Goal: Submit feedback/report problem: Submit feedback/report problem

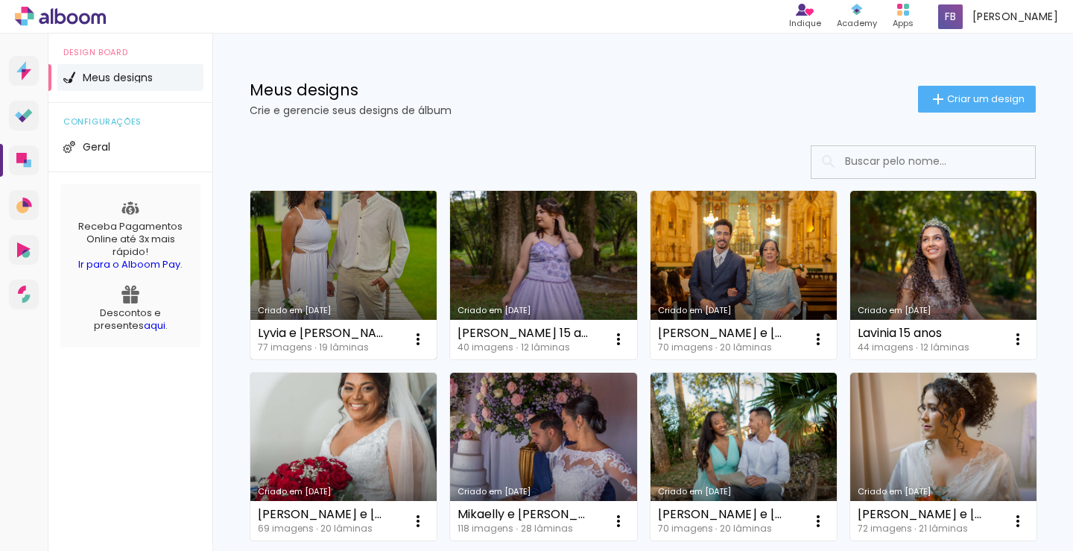
click at [332, 273] on link "Criado em [DATE]" at bounding box center [343, 275] width 186 height 168
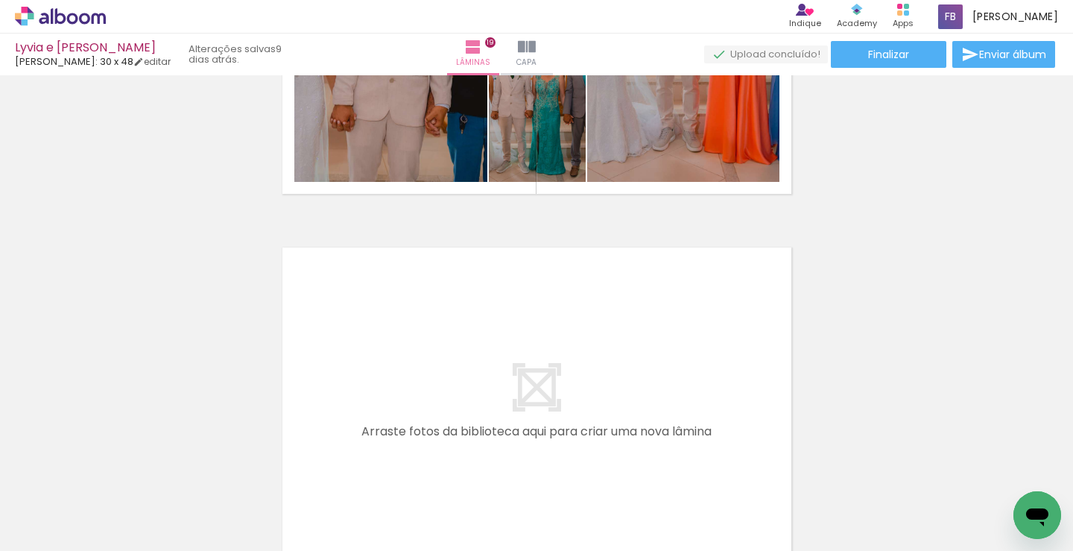
scroll to position [6858, 0]
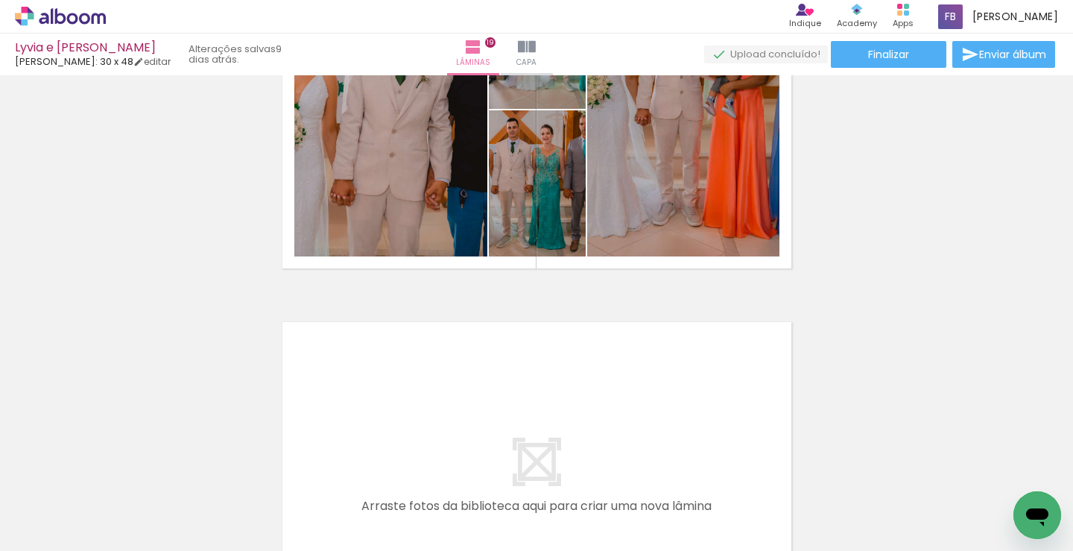
click at [1044, 527] on icon "Abrir janela de mensagens" at bounding box center [1037, 515] width 27 height 27
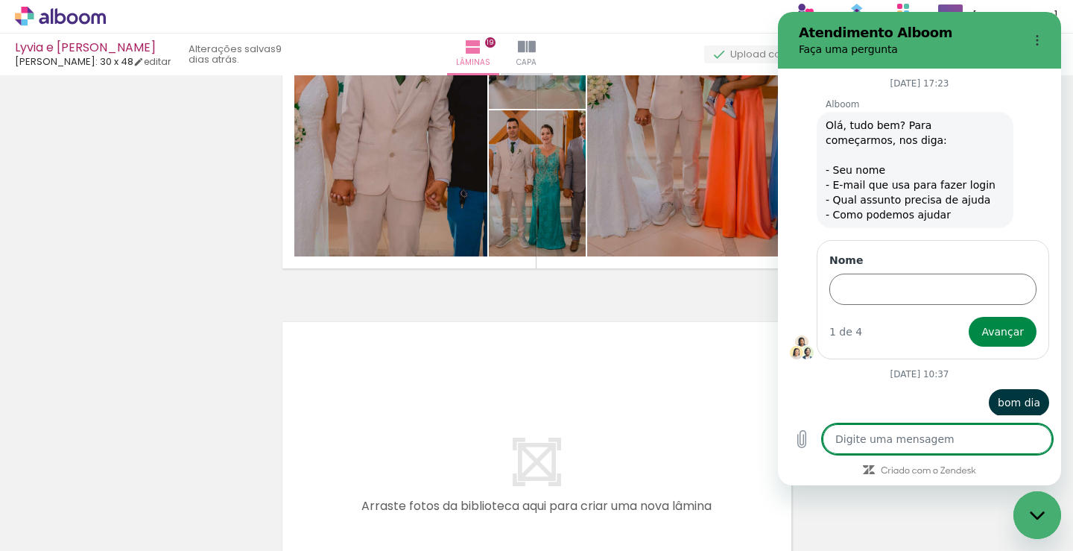
scroll to position [3470, 0]
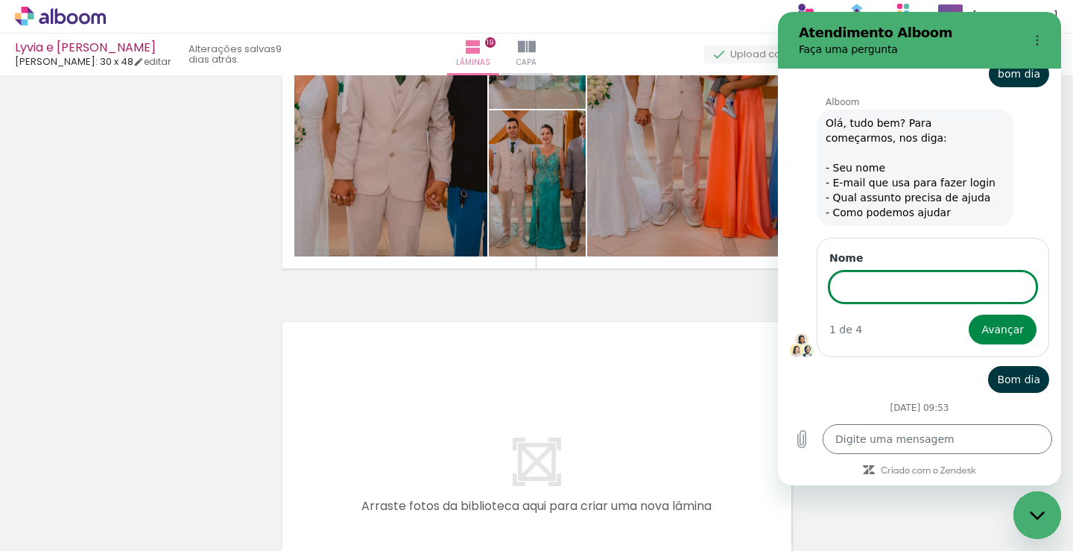
click at [900, 271] on input "Nome" at bounding box center [933, 286] width 207 height 31
type input "FABIO"
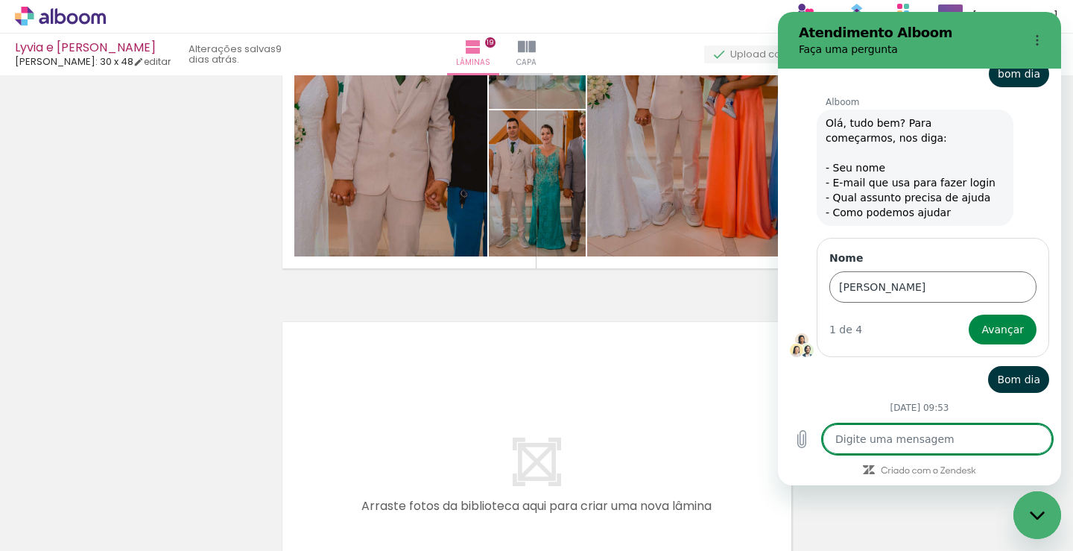
click at [909, 437] on textarea at bounding box center [938, 439] width 230 height 30
click at [904, 271] on input "[PERSON_NAME]" at bounding box center [933, 286] width 207 height 31
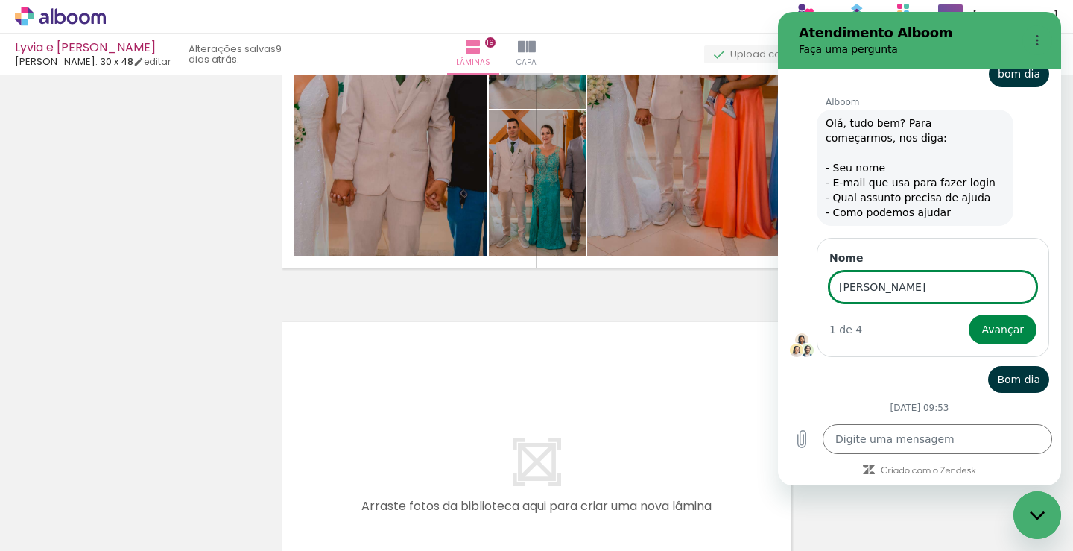
click at [969, 315] on button "Avançar" at bounding box center [1003, 330] width 68 height 30
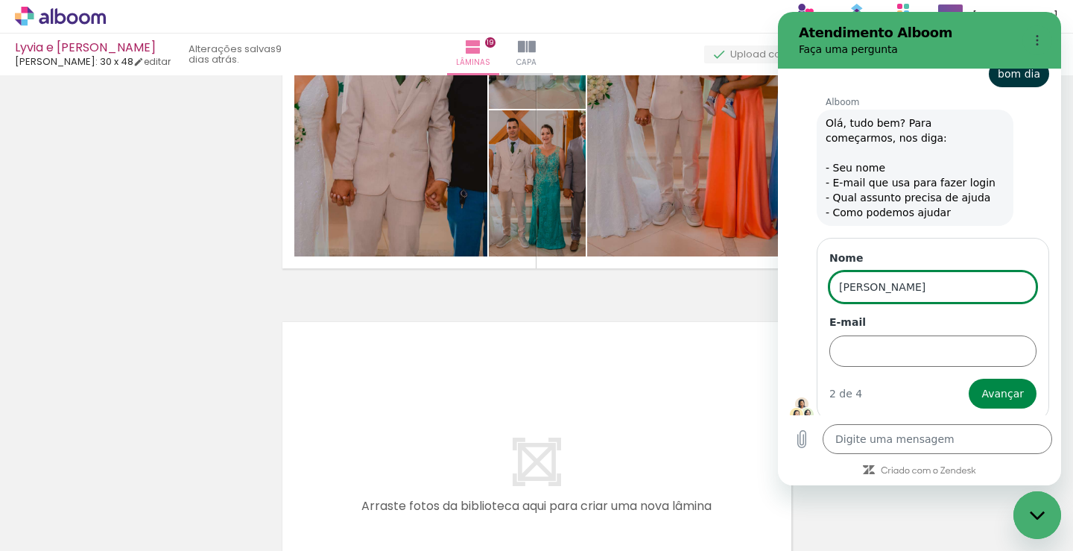
scroll to position [3534, 0]
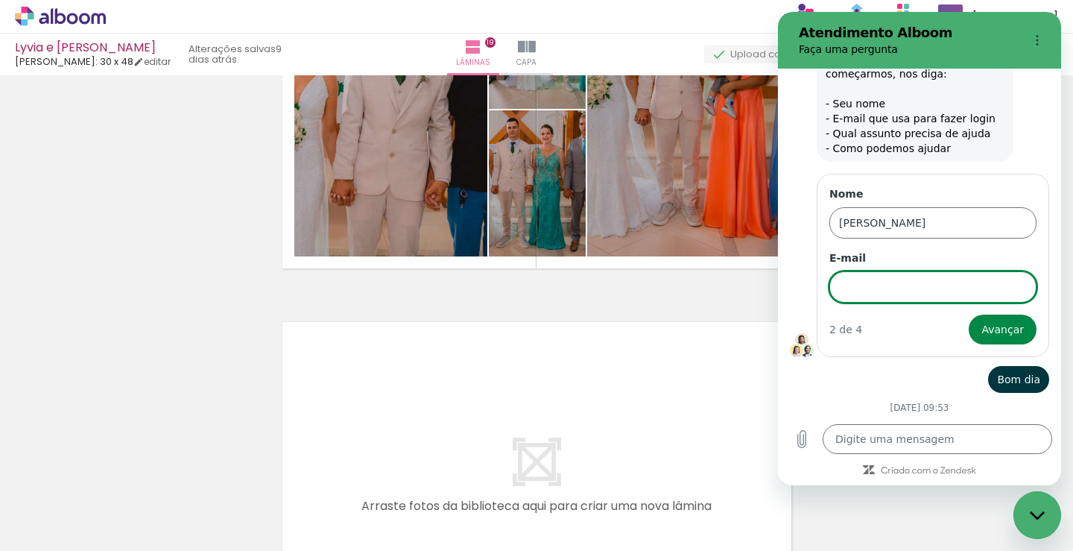
click at [904, 271] on input "E-mail" at bounding box center [933, 286] width 207 height 31
type input "[EMAIL_ADDRESS][DOMAIN_NAME]"
click at [969, 315] on button "Avançar" at bounding box center [1003, 330] width 68 height 30
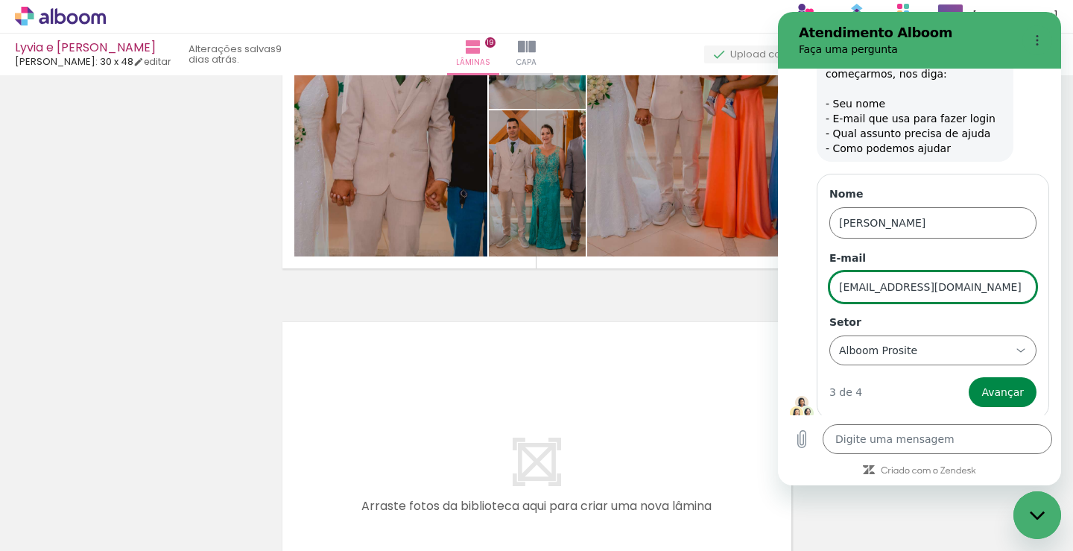
scroll to position [3597, 0]
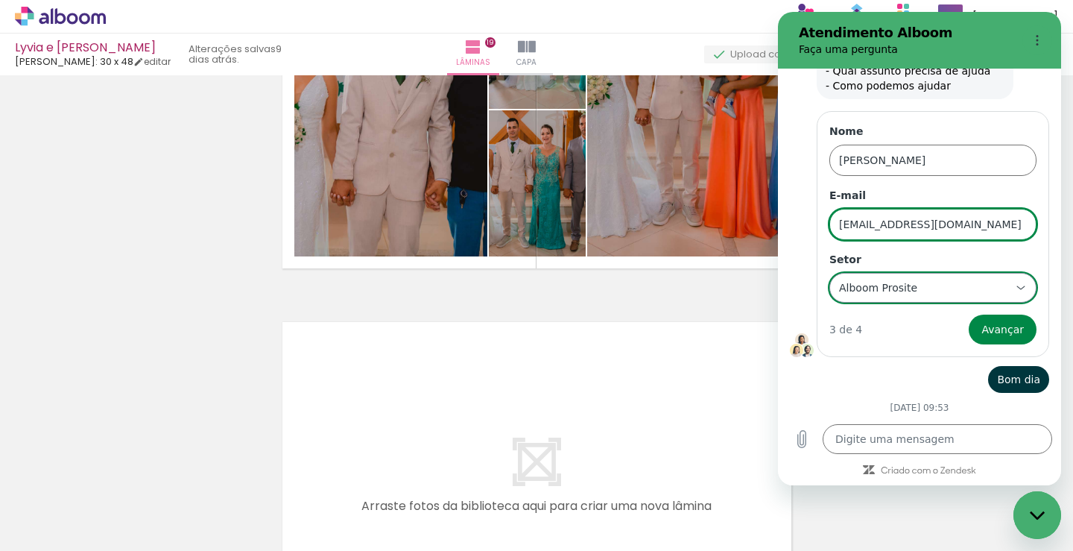
click at [1015, 282] on icon at bounding box center [1021, 288] width 12 height 12
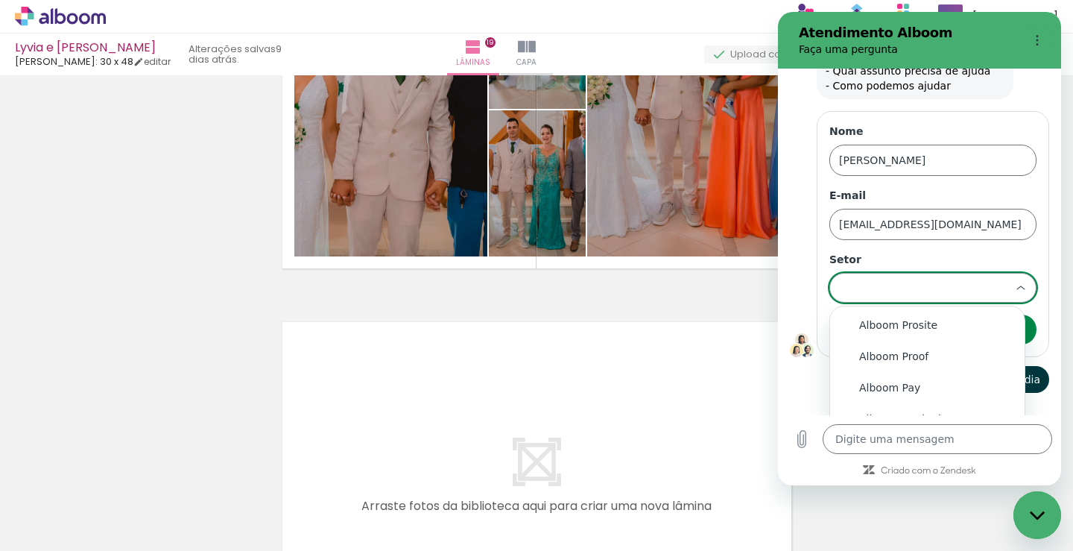
scroll to position [0, 0]
click at [928, 411] on div "Alboom Designbox" at bounding box center [927, 418] width 136 height 15
type input "Alboom Designbox"
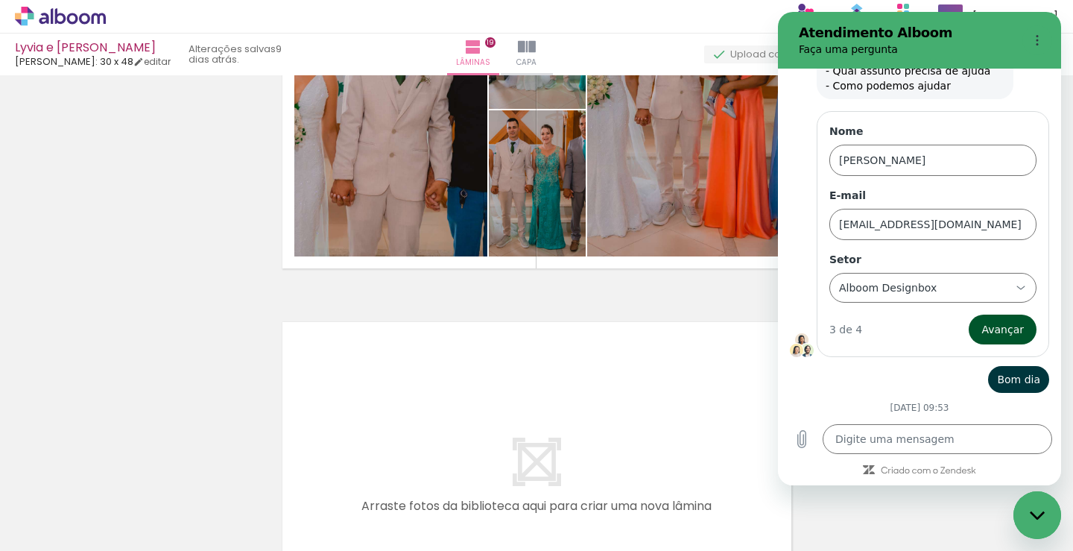
click at [1012, 321] on span "Avançar" at bounding box center [1003, 330] width 42 height 18
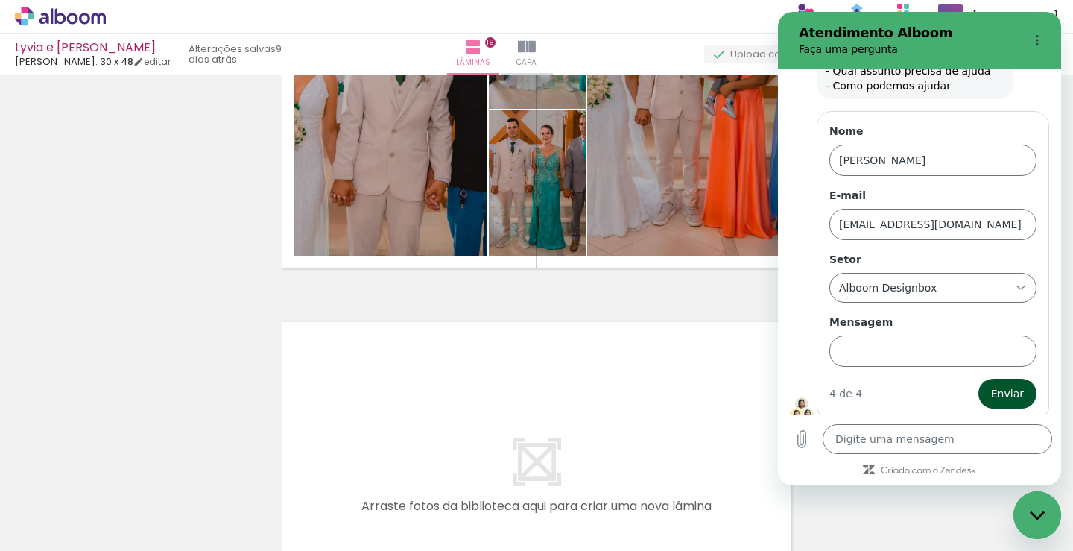
scroll to position [3661, 0]
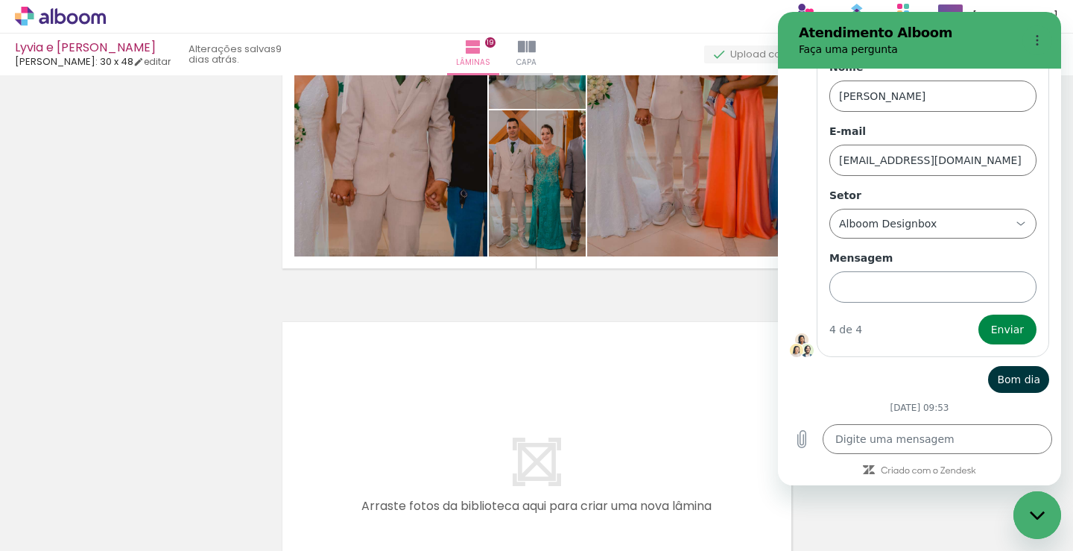
click at [877, 271] on input "Mensagem" at bounding box center [933, 286] width 207 height 31
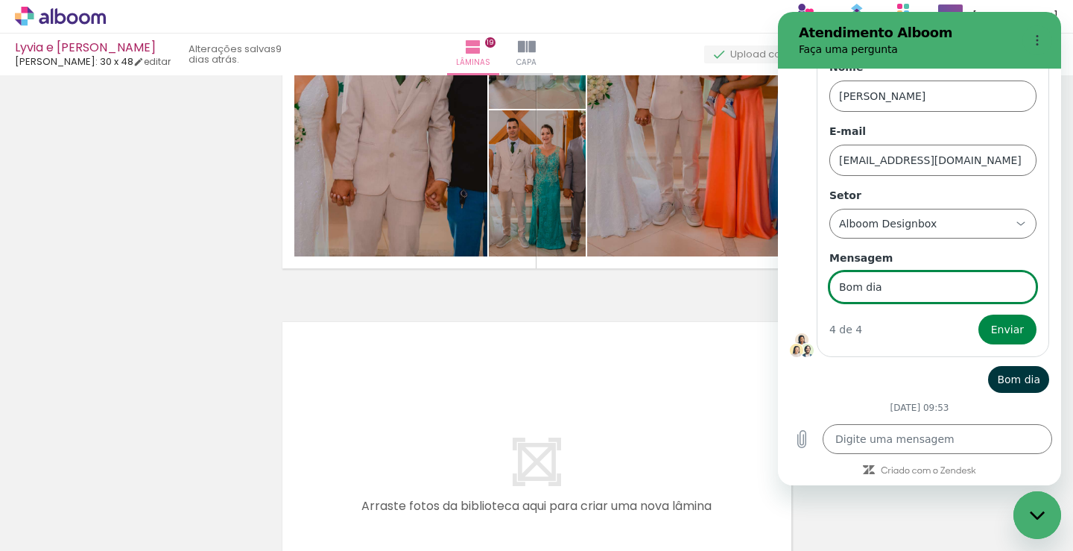
type input "Bom dia"
click at [979, 315] on button "Enviar" at bounding box center [1008, 330] width 58 height 30
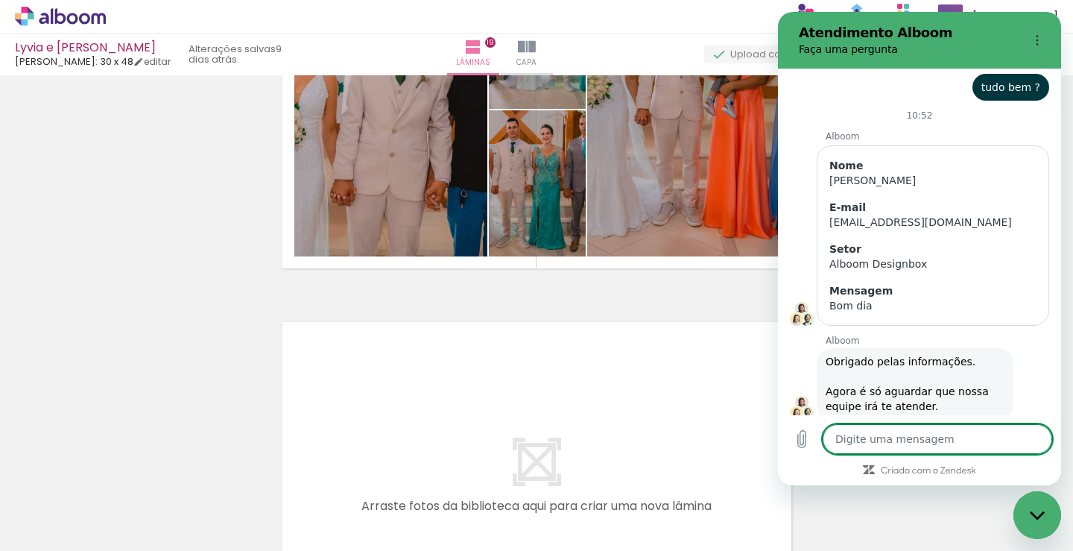
scroll to position [3686, 0]
type textarea "x"
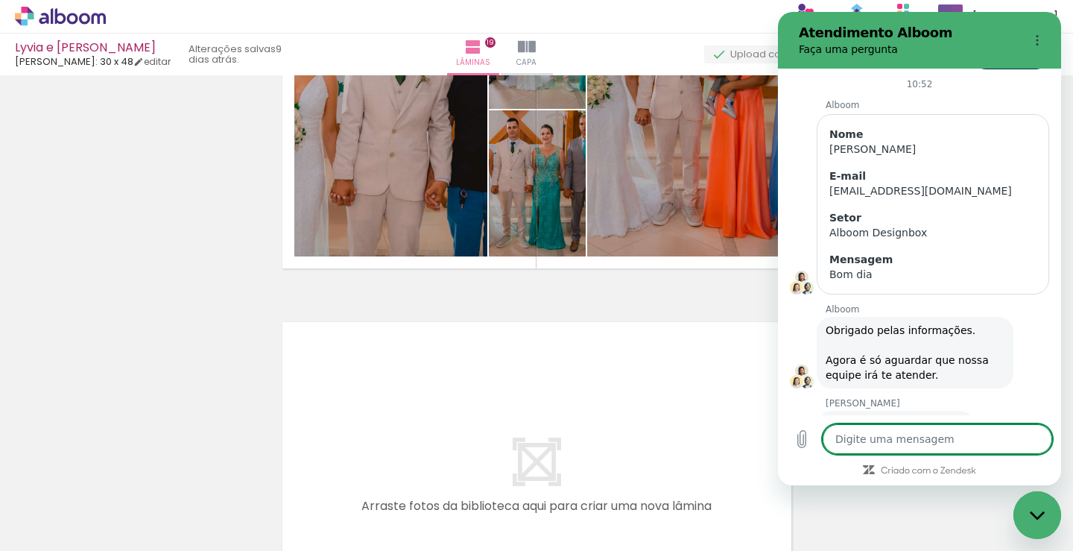
scroll to position [3722, 0]
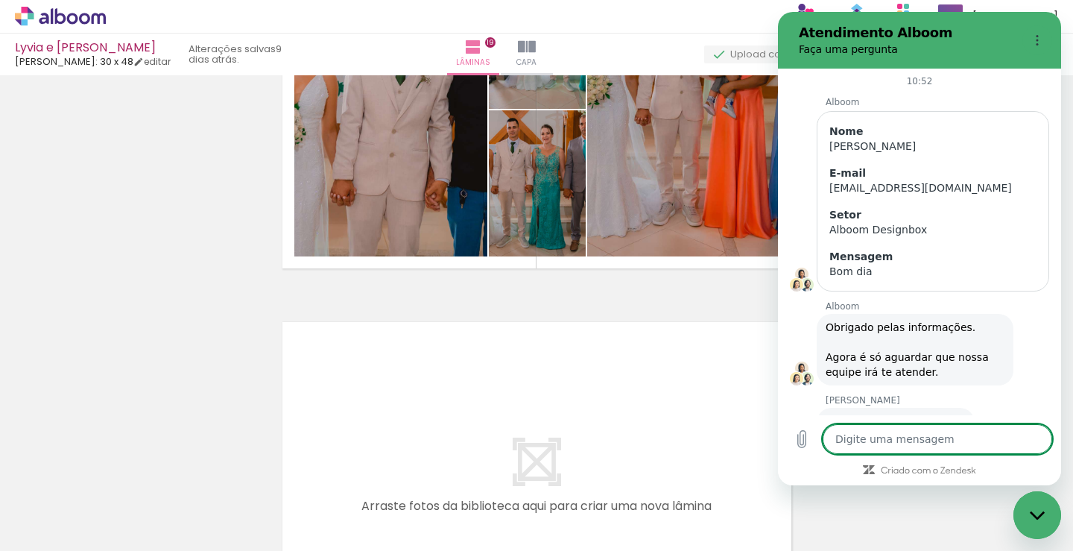
type textarea "o"
type textarea "x"
type textarea "ol"
type textarea "x"
type textarea "ola"
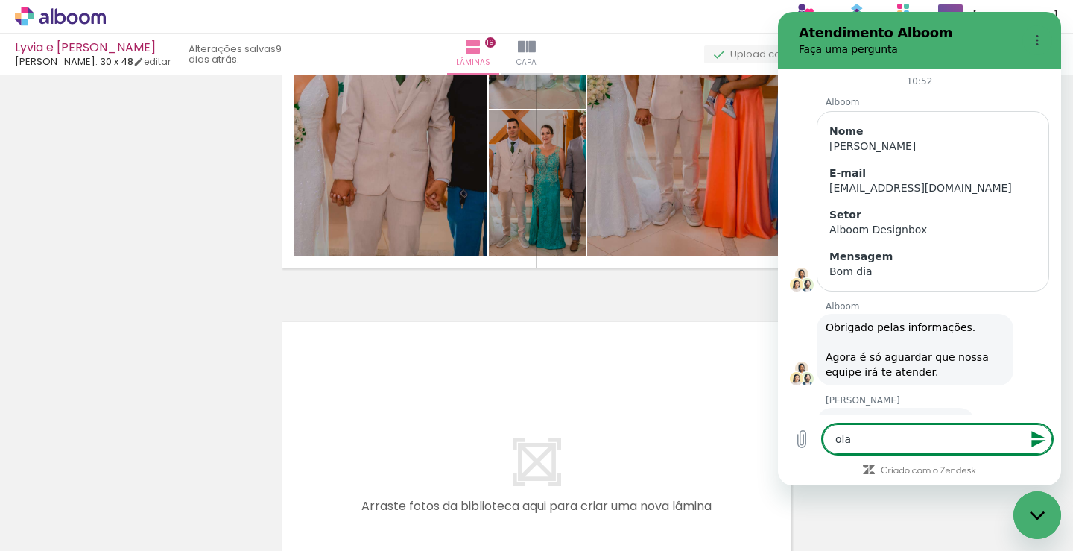
type textarea "x"
type textarea "ola"
type textarea "x"
type textarea "ola t"
type textarea "x"
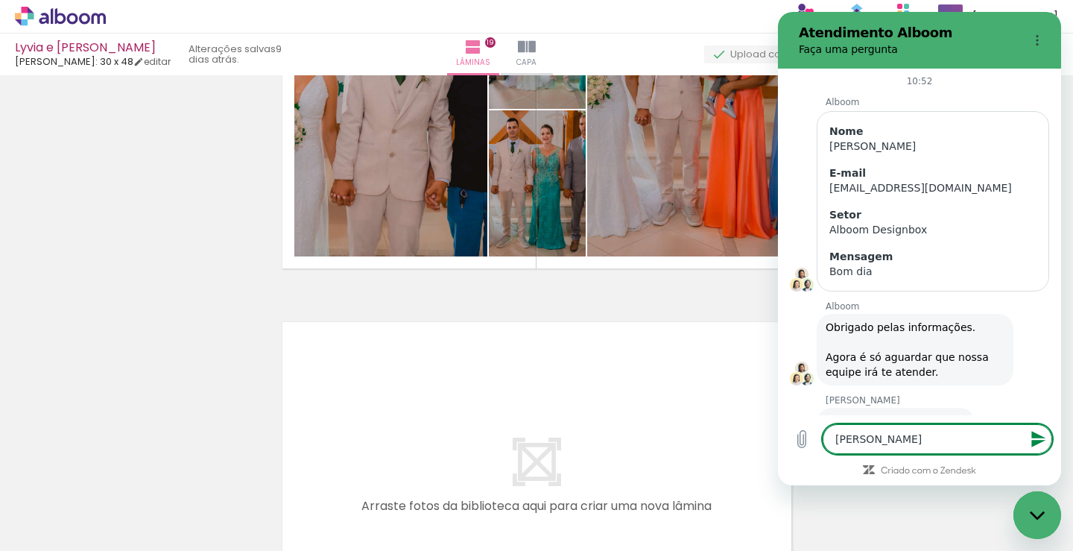
type textarea "ola tu"
type textarea "x"
type textarea "ola tud"
type textarea "x"
type textarea "ola tudo"
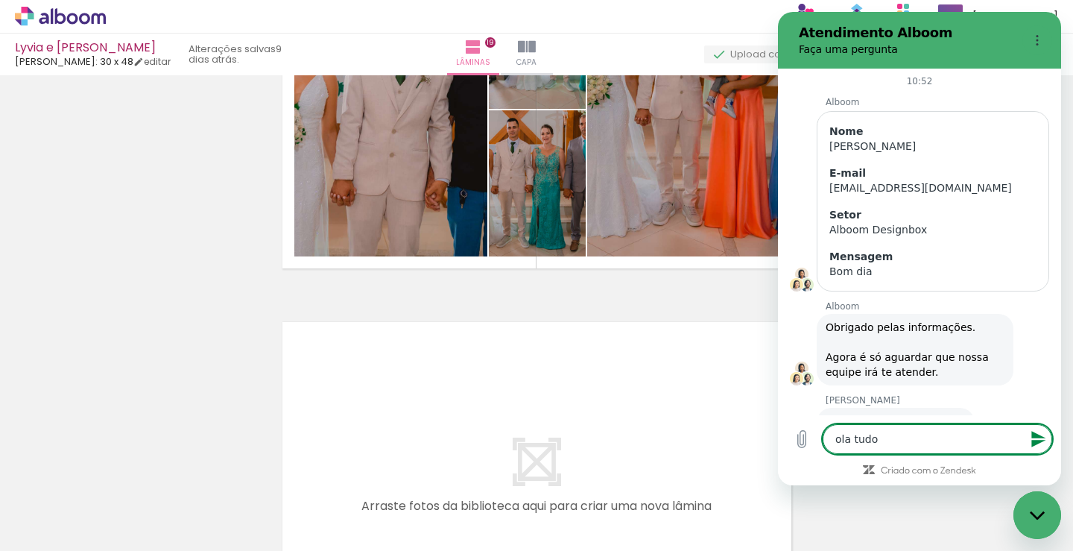
type textarea "x"
type textarea "ola tudo"
type textarea "x"
type textarea "ola tudo j"
type textarea "x"
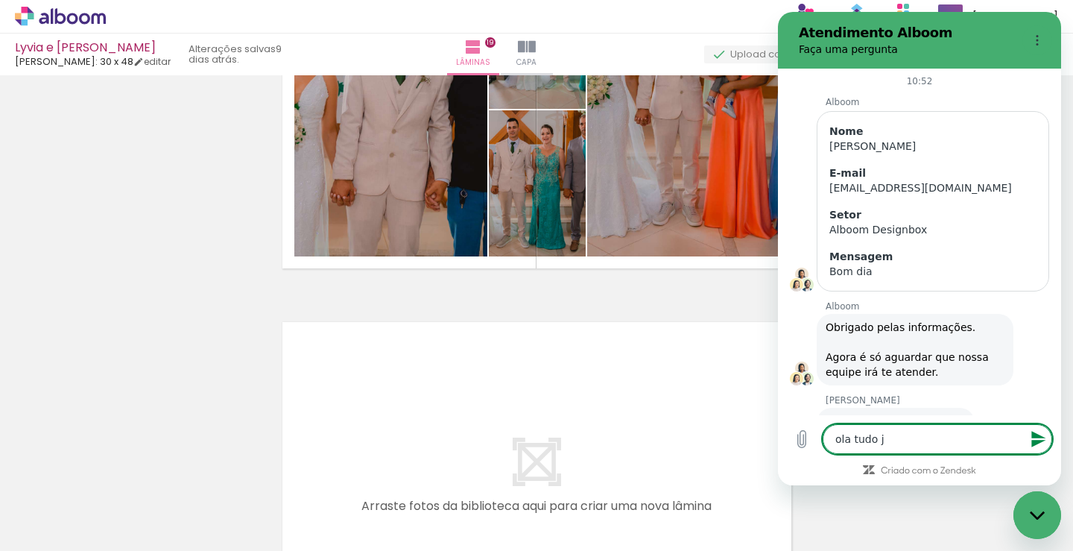
type textarea "ola tudo jo"
type textarea "x"
type textarea "ola tudo joi"
type textarea "x"
type textarea "ola tudo joia"
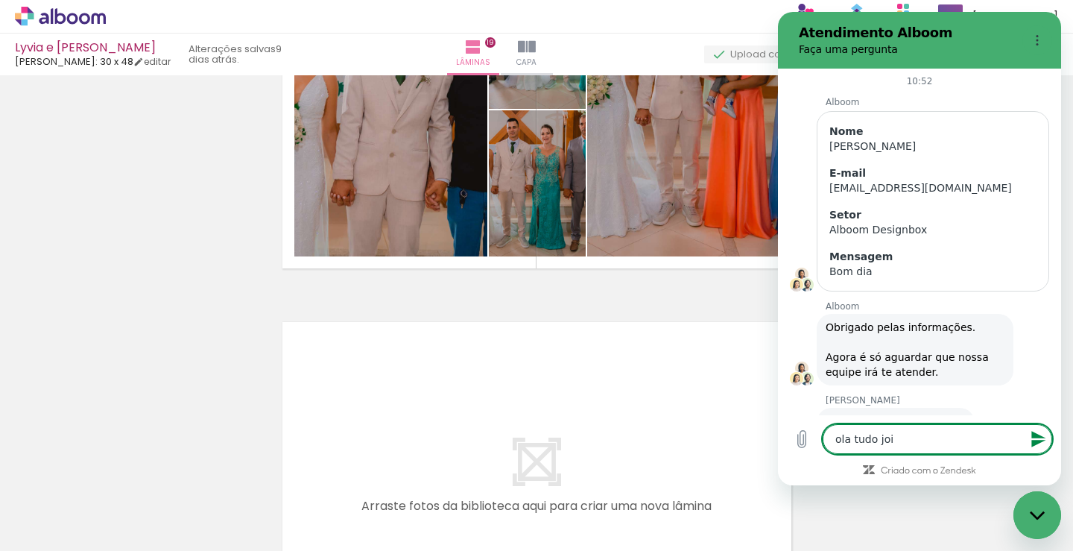
type textarea "x"
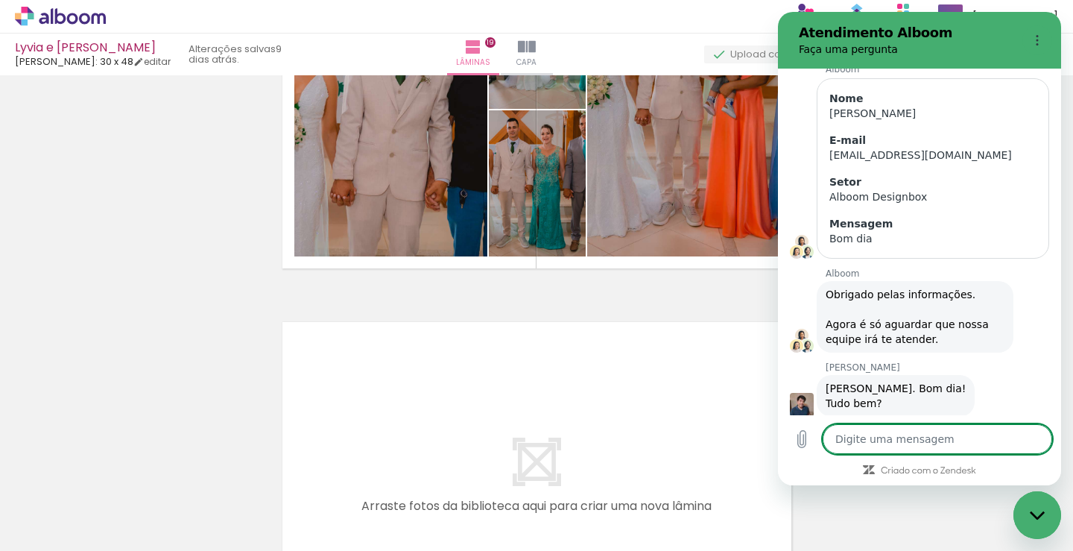
type textarea "x"
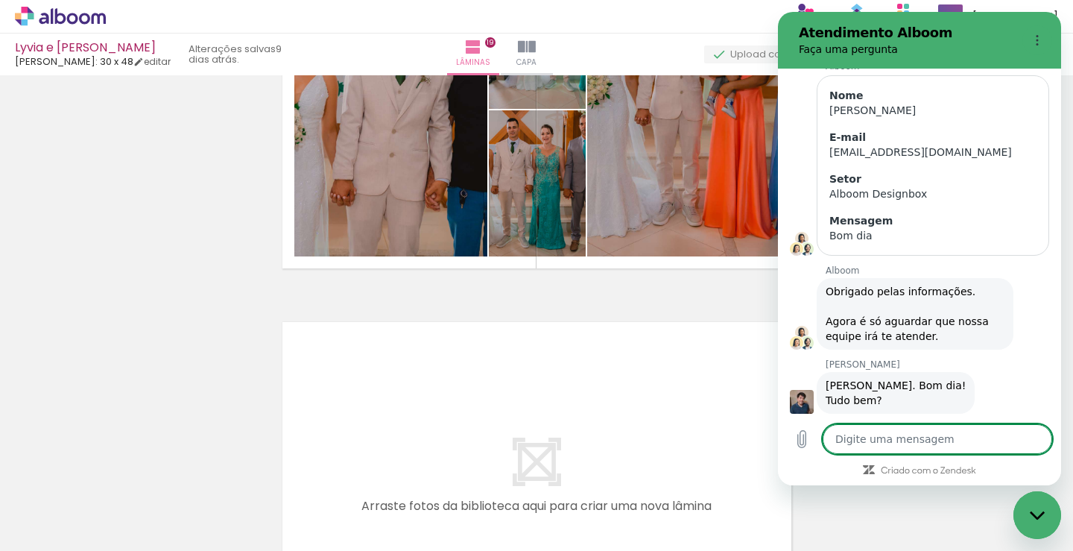
type textarea "v"
type textarea "x"
type textarea "vc"
type textarea "x"
type textarea "vcs"
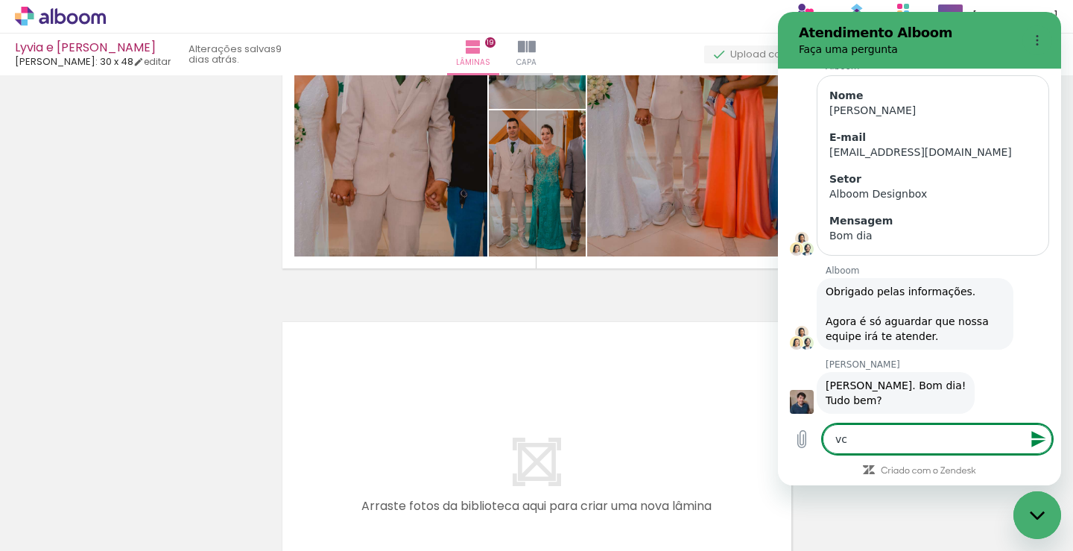
type textarea "x"
type textarea "vcs"
type textarea "x"
type textarea "vcs c"
type textarea "x"
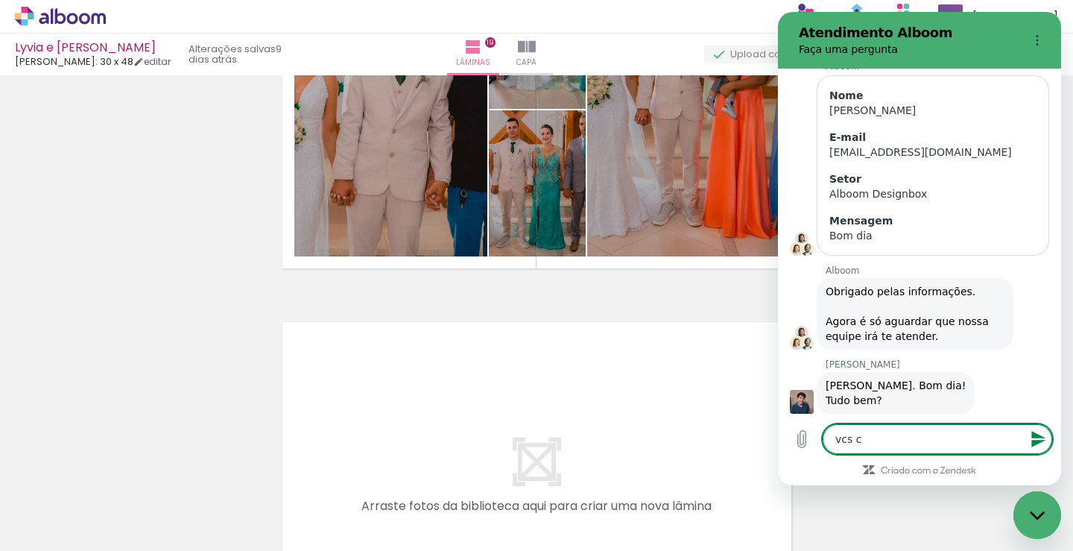
type textarea "vcs co"
type textarea "x"
type textarea "vcs con"
type textarea "x"
type textarea "vcs cons"
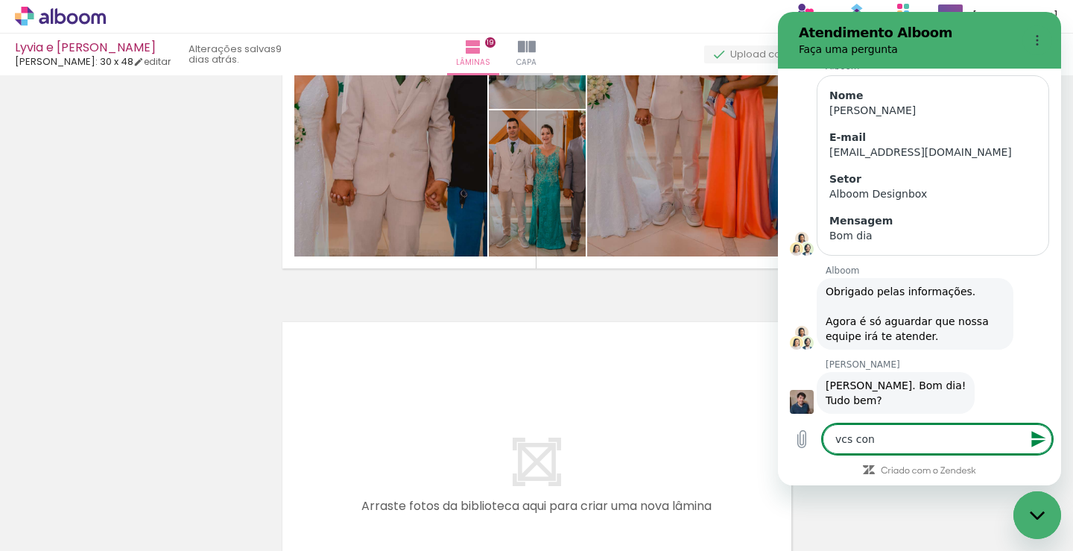
type textarea "x"
type textarea "vcs conse"
type textarea "x"
type textarea "vcs conseg"
type textarea "x"
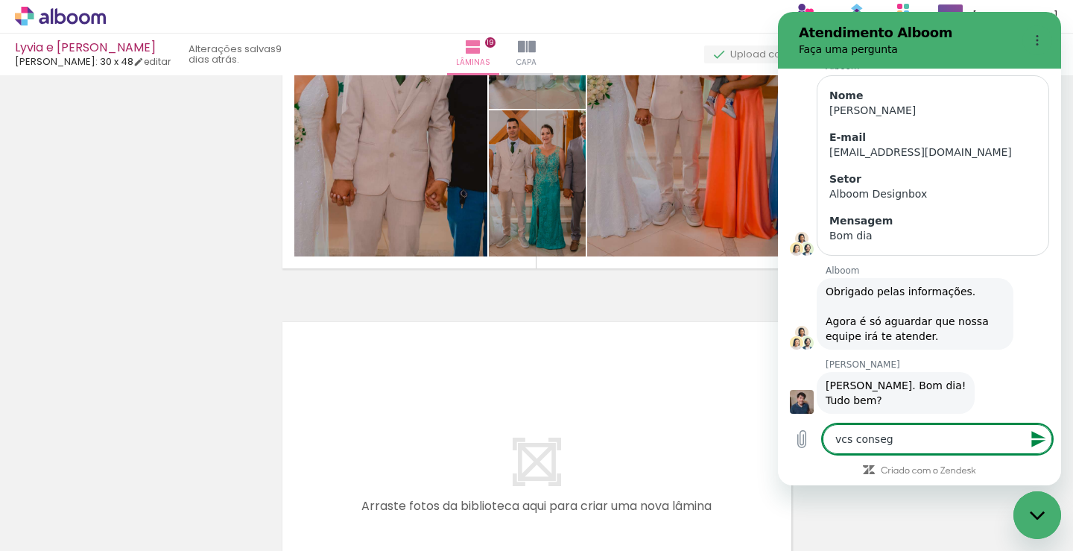
type textarea "vcs consegu"
type textarea "x"
type textarea "vcs consegue"
type textarea "x"
type textarea "vcs conseguem"
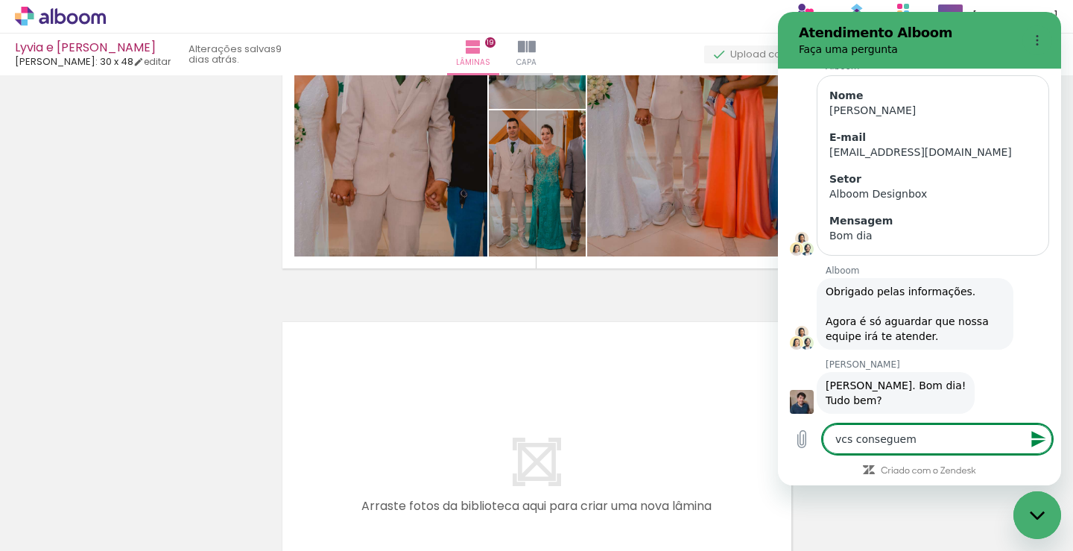
type textarea "x"
type textarea "vcs conseguem"
type textarea "x"
type textarea "vcs conseguem r"
type textarea "x"
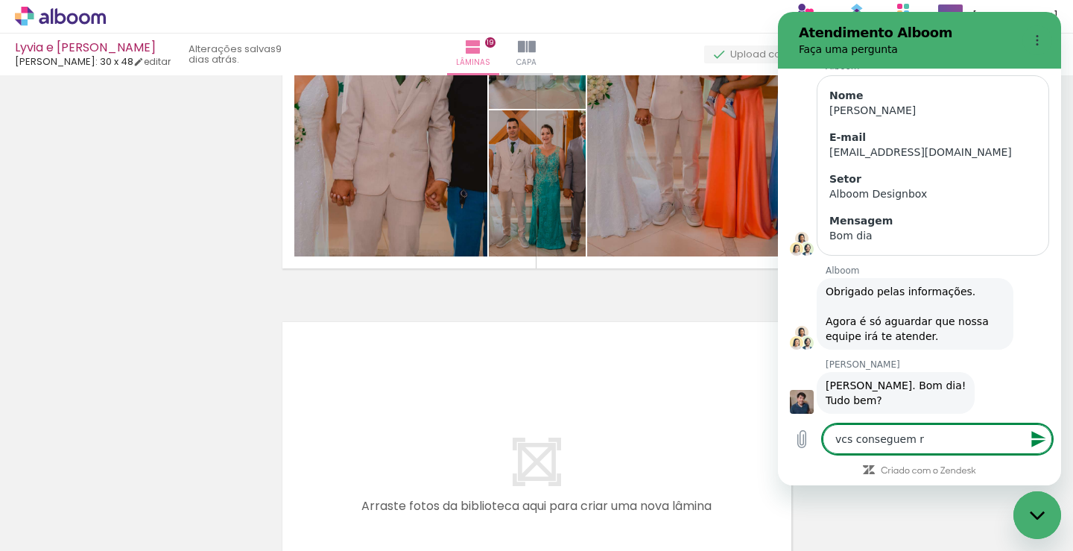
type textarea "vcs conseguem rs"
type textarea "x"
type textarea "vcs conseguem rso"
type textarea "x"
type textarea "vcs conseguem rsol"
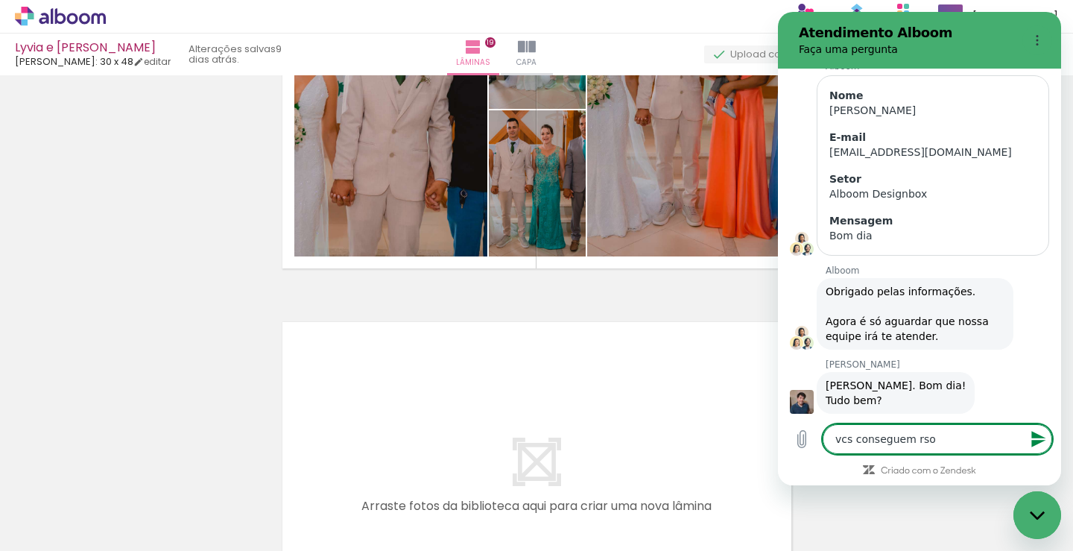
type textarea "x"
type textarea "vcs conseguem rsolv"
type textarea "x"
type textarea "vcs conseguem rsolve"
type textarea "x"
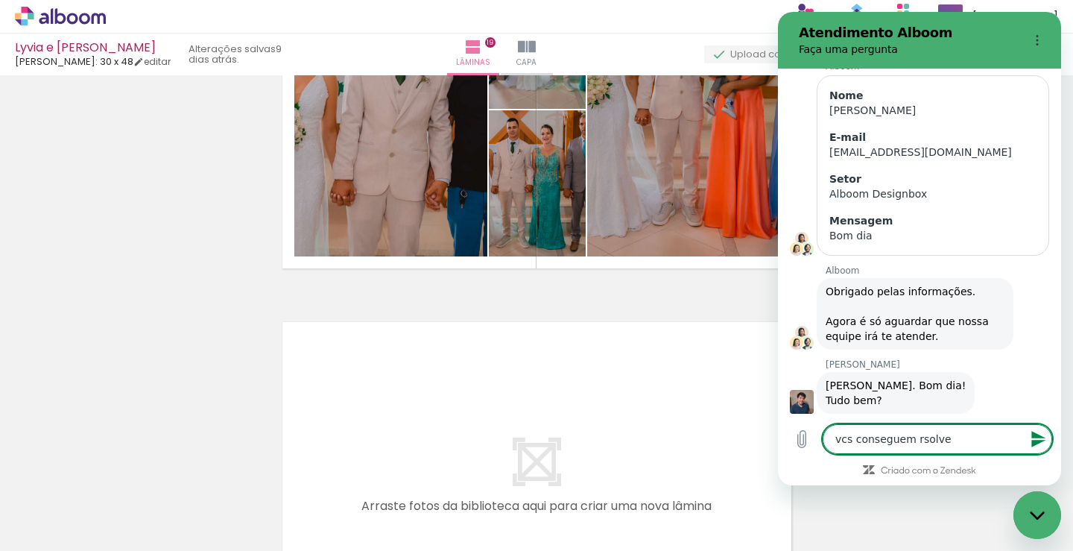
type textarea "vcs conseguem rsolver"
type textarea "x"
type textarea "vcs conseguem rsolver"
type textarea "x"
type textarea "vcs conseguem rsolver h"
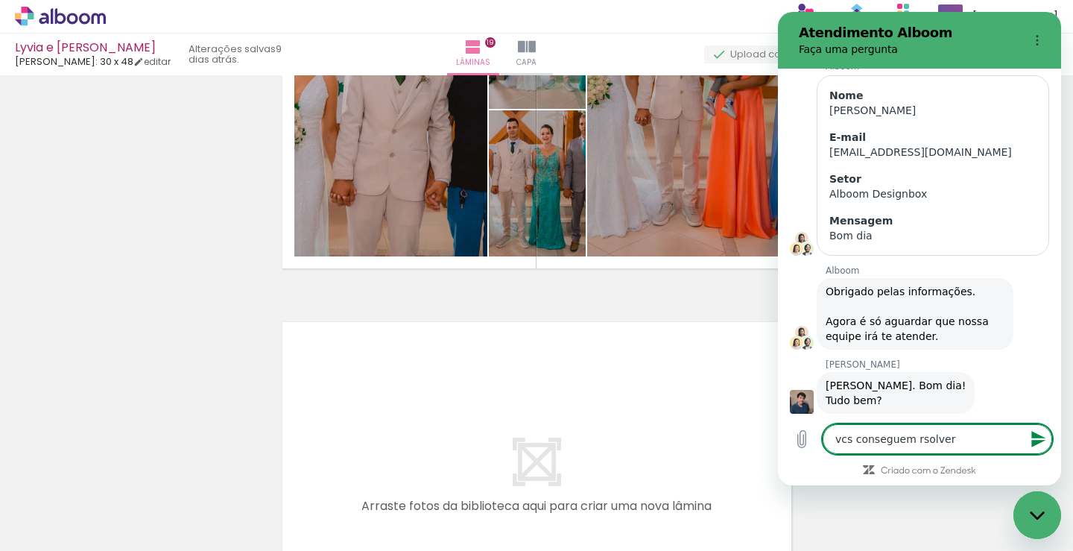
type textarea "x"
type textarea "vcs conseguem rsolver ho"
type textarea "x"
type textarea "vcs conseguem rsolver hoj"
type textarea "x"
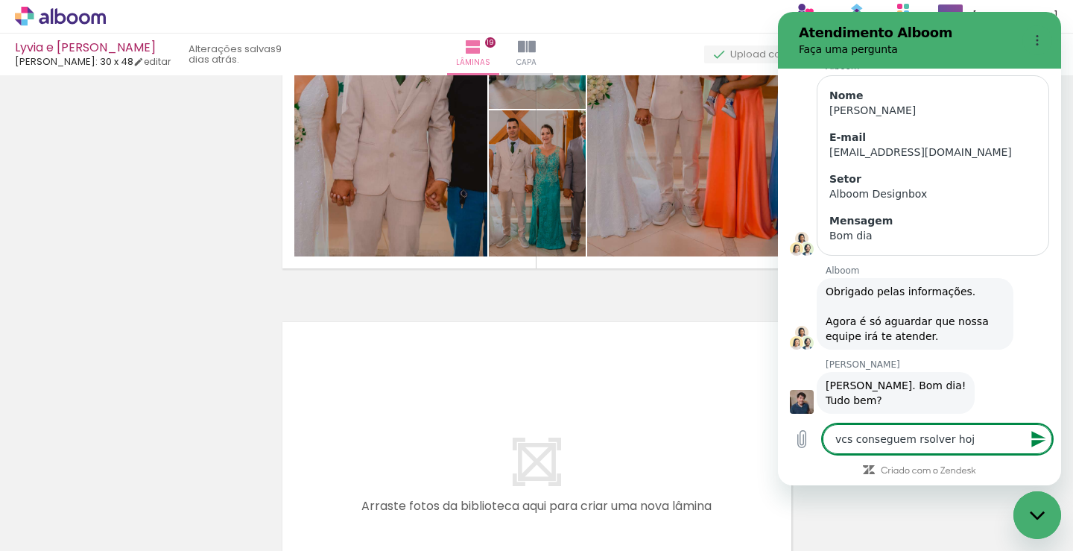
type textarea "vcs conseguem rsolver hoj"
type textarea "x"
type textarea "vcs conseguem rsolver hoj e"
type textarea "x"
type textarea "vcs conseguem rsolver hoj em"
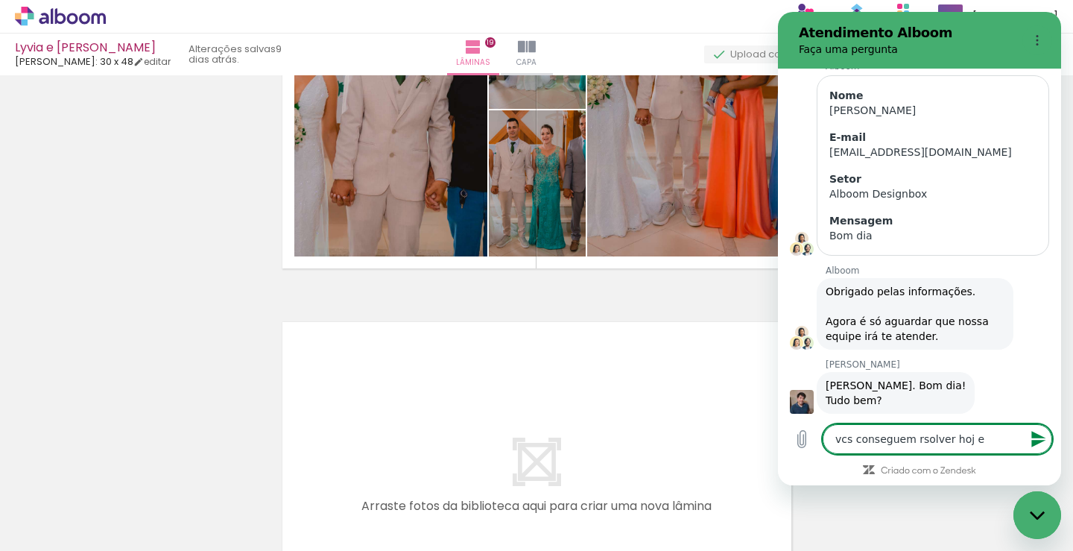
type textarea "x"
type textarea "vcs conseguem rsolver hoj eme"
type textarea "x"
type textarea "vcs conseguem rsolver hoj emeu"
type textarea "x"
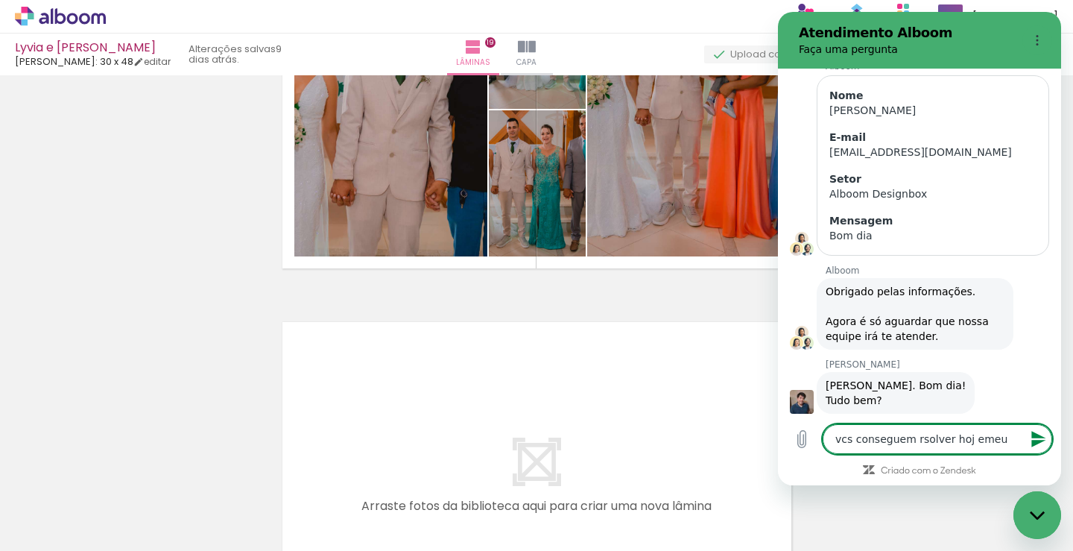
type textarea "vcs conseguem rsolver hoj eme"
type textarea "x"
type textarea "vcs conseguem rsolver hoj em"
type textarea "x"
type textarea "vcs conseguem rsolver hoj e"
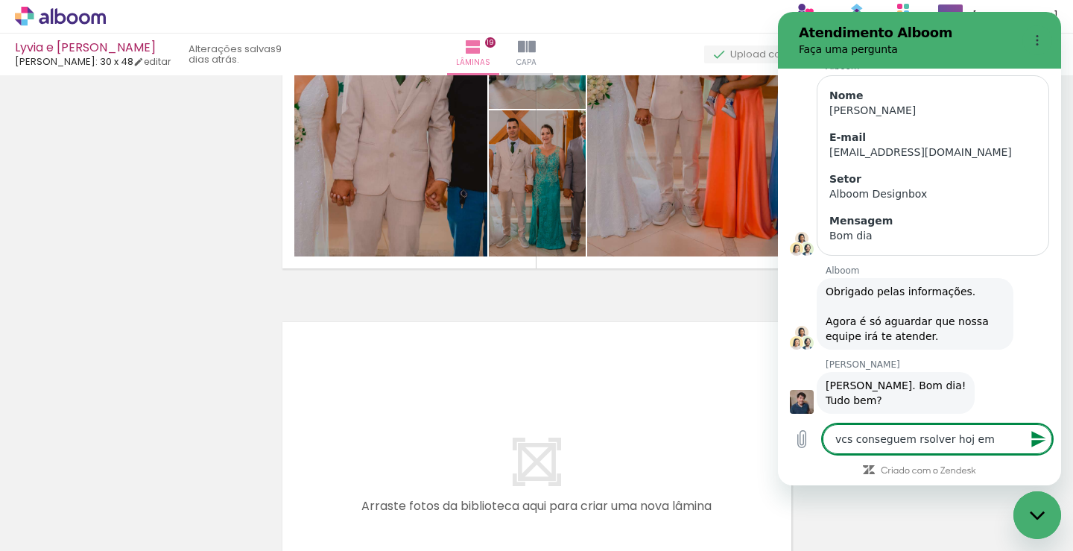
type textarea "x"
type textarea "vcs conseguem rsolver hoj"
type textarea "x"
type textarea "vcs conseguem rsolver hoj"
type textarea "x"
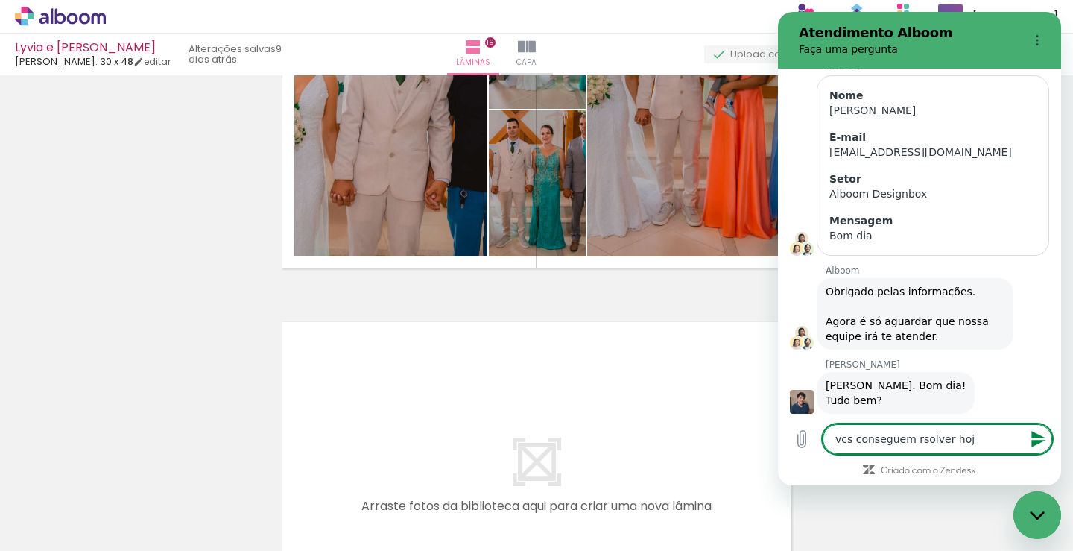
type textarea "vcs conseguem rsolver ho"
type textarea "x"
type textarea "vcs conseguem rsolver h"
type textarea "x"
type textarea "vcs conseguem rsolver"
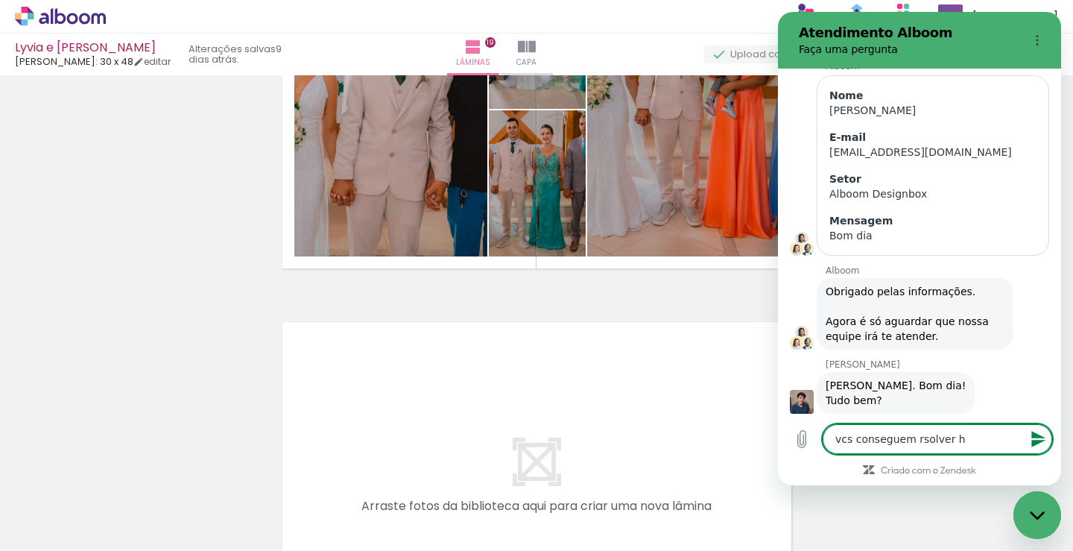
type textarea "x"
type textarea "vcs conseguem rsolver"
type textarea "x"
type textarea "vcs conseguem rsolve"
type textarea "x"
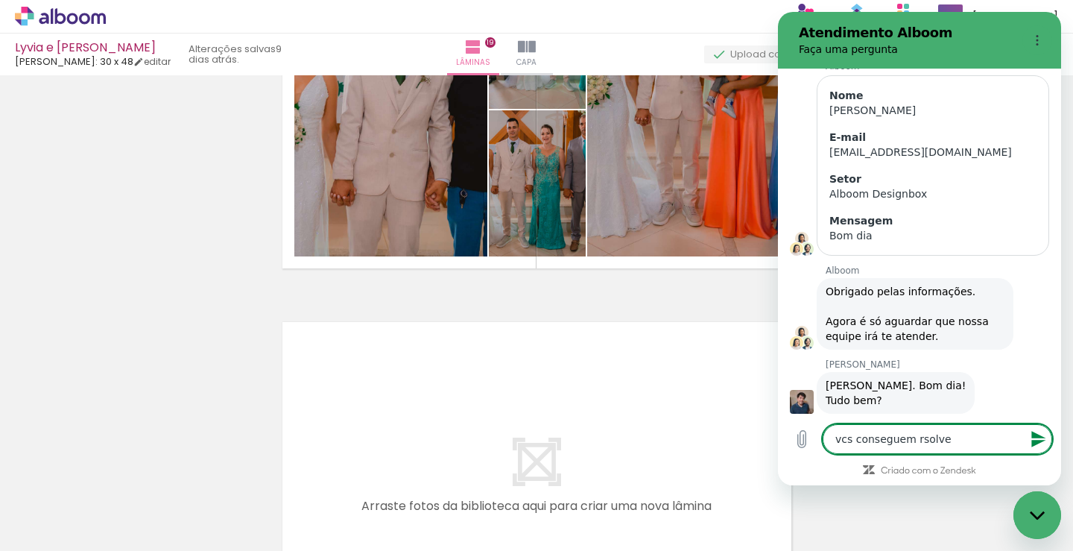
type textarea "vcs conseguem rsolv"
type textarea "x"
type textarea "vcs conseguem rsol"
type textarea "x"
type textarea "vcs conseguem rso"
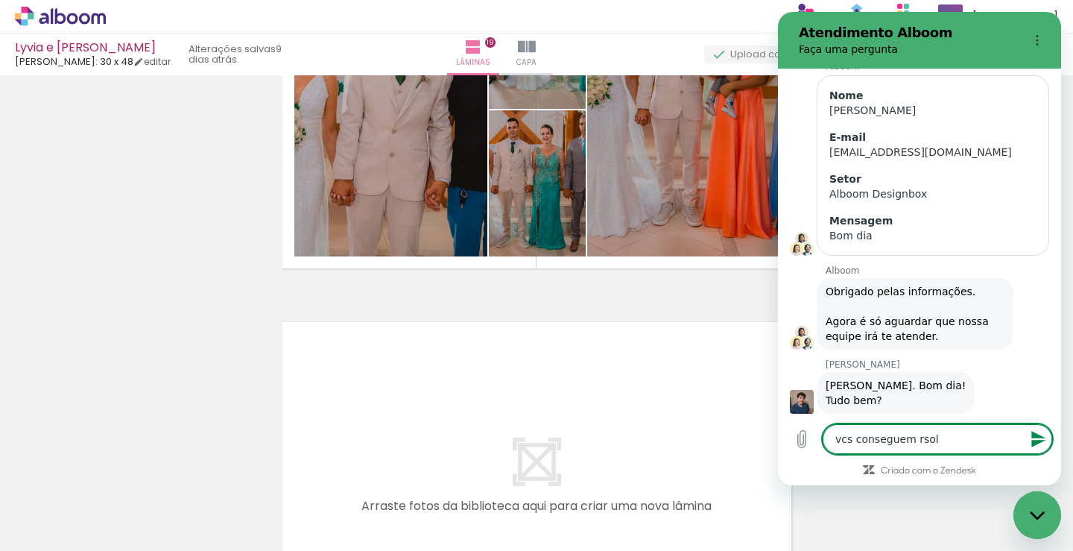
type textarea "x"
type textarea "vcs conseguem rs"
type textarea "x"
type textarea "vcs conseguem r"
type textarea "x"
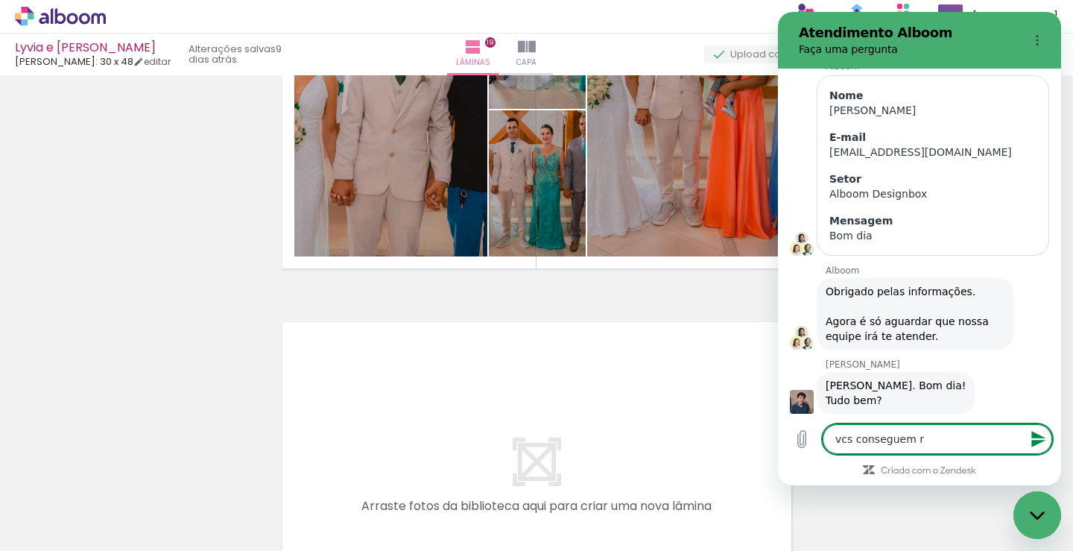
type textarea "vcs conseguem re"
type textarea "x"
type textarea "vcs conseguem res"
type textarea "x"
type textarea "vcs conseguem reso"
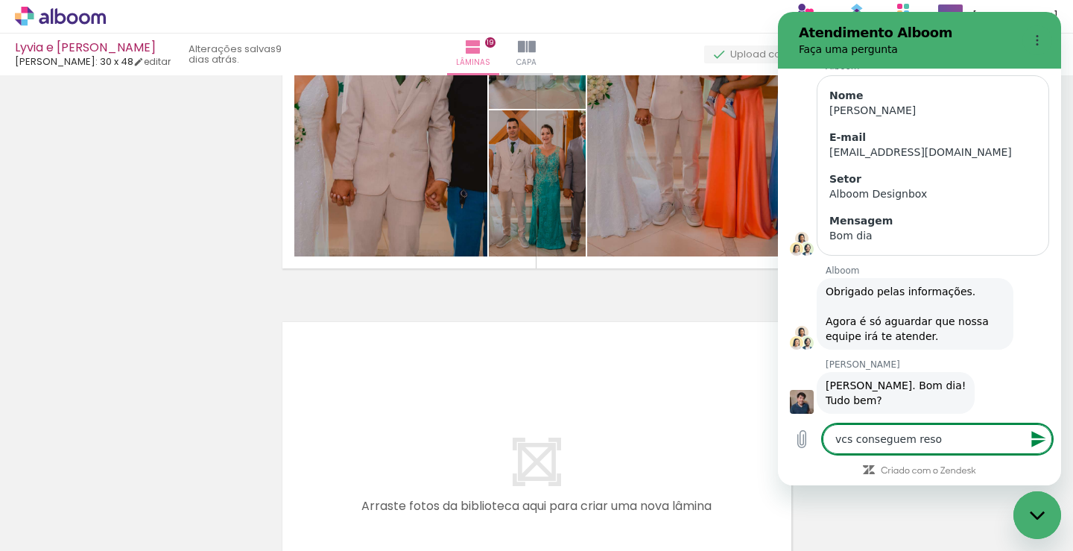
type textarea "x"
type textarea "vcs conseguem resol"
type textarea "x"
type textarea "vcs conseguem resolv"
type textarea "x"
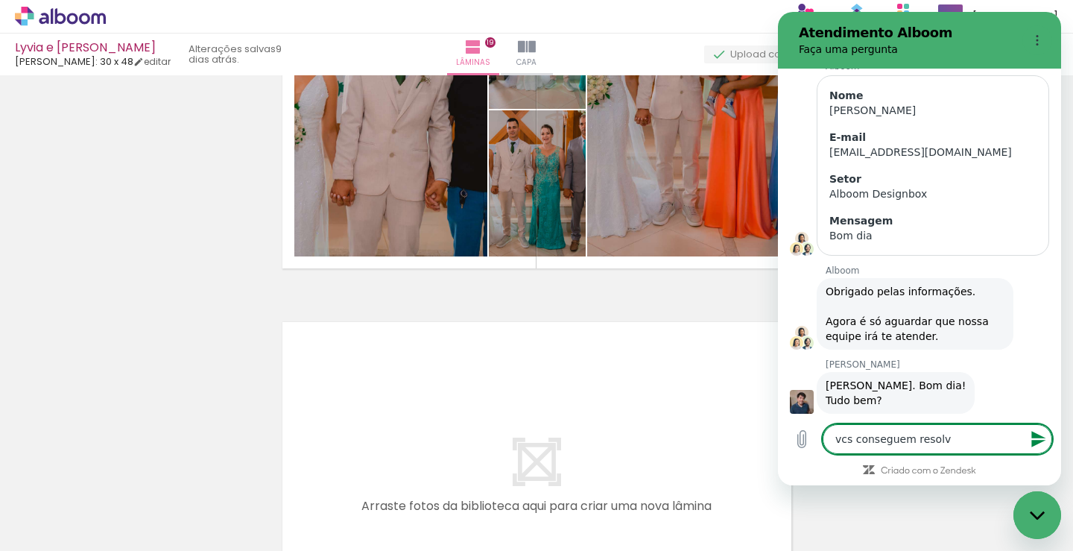
type textarea "vcs conseguem resolve"
type textarea "x"
type textarea "vcs conseguem resolver"
type textarea "x"
type textarea "vcs conseguem resolver"
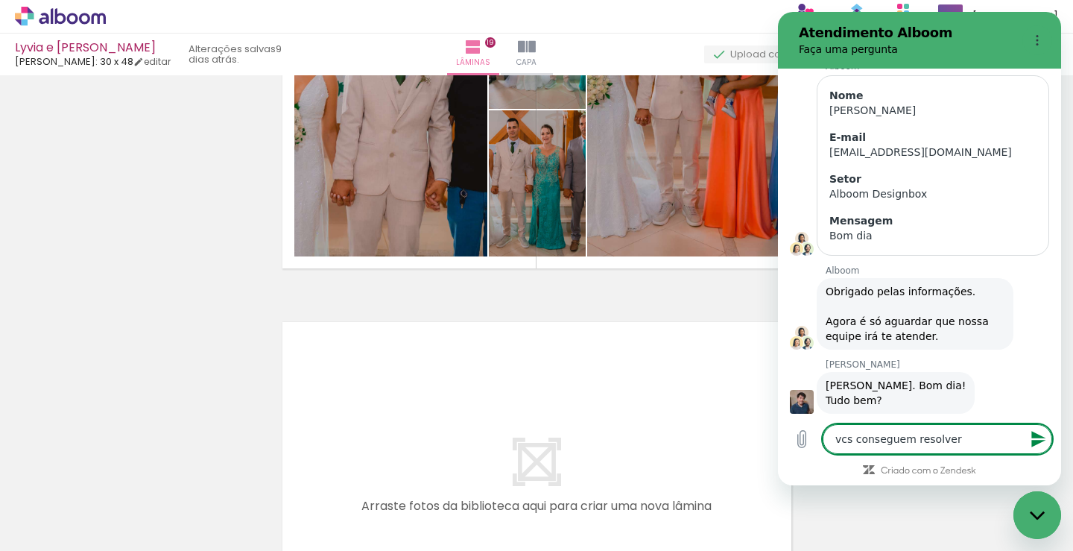
type textarea "x"
type textarea "vcs conseguem resolver h"
type textarea "x"
type textarea "vcs conseguem resolver ho"
type textarea "x"
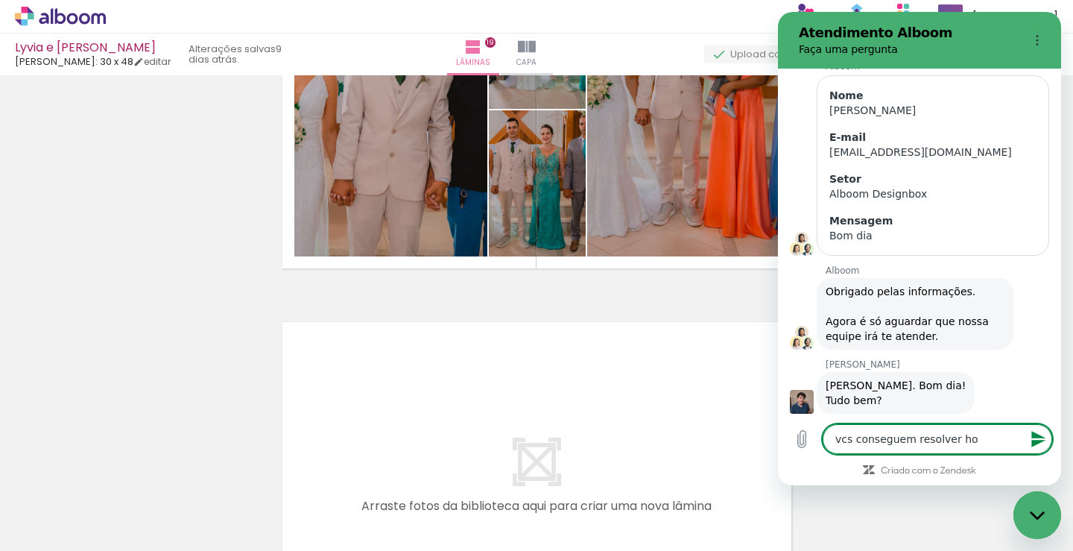
type textarea "vcs conseguem resolver hoj"
type textarea "x"
type textarea "vcs conseguem resolver hoje"
type textarea "x"
type textarea "vcs conseguem resolver hoje"
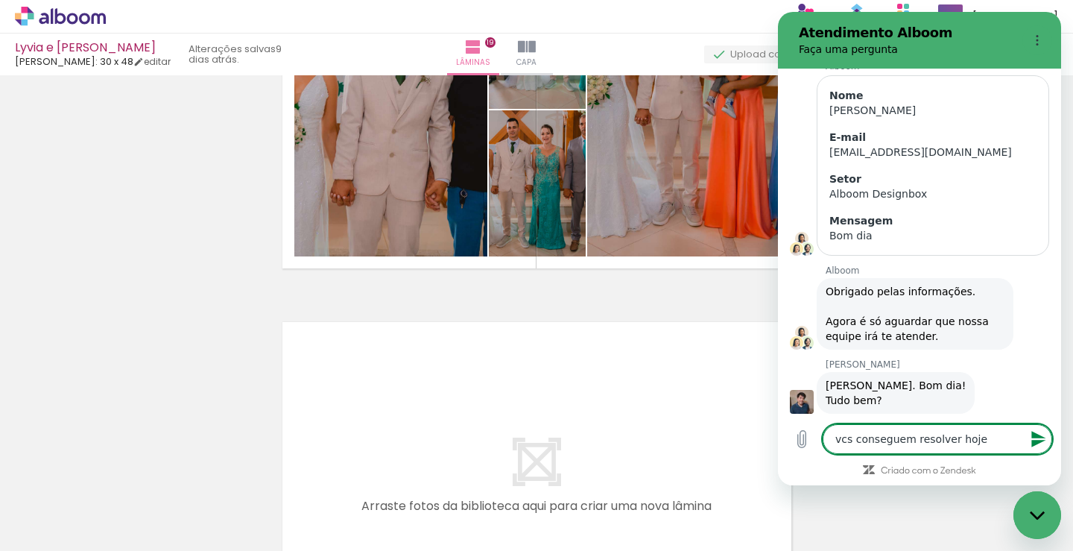
type textarea "x"
type textarea "vcs conseguem resolver hoje o"
type textarea "x"
type textarea "vcs conseguem resolver hoje o"
type textarea "x"
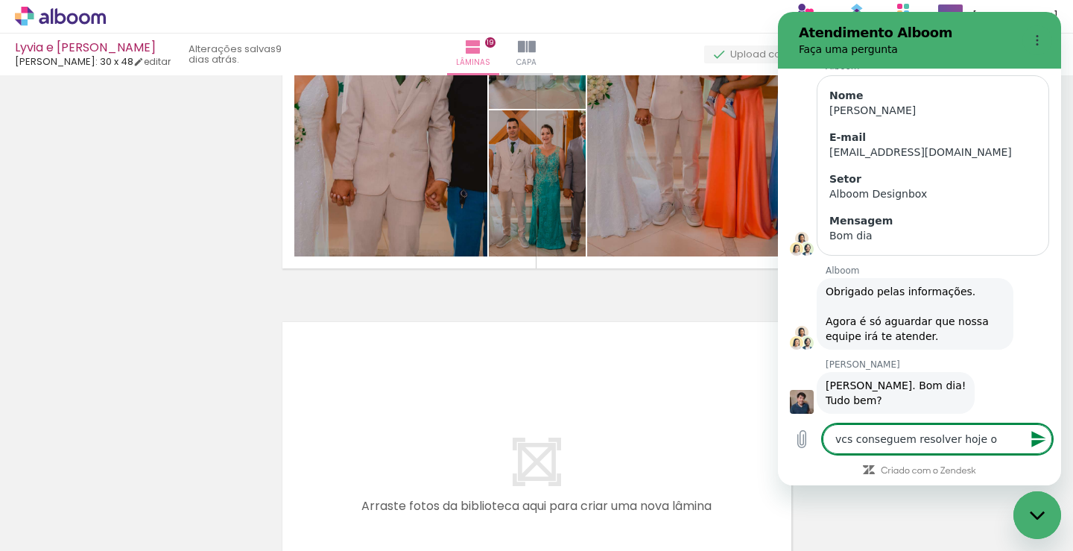
type textarea "vcs conseguem resolver hoje o p"
type textarea "x"
type textarea "vcs conseguem resolver hoje o pr"
type textarea "x"
type textarea "vcs conseguem resolver hoje o pro"
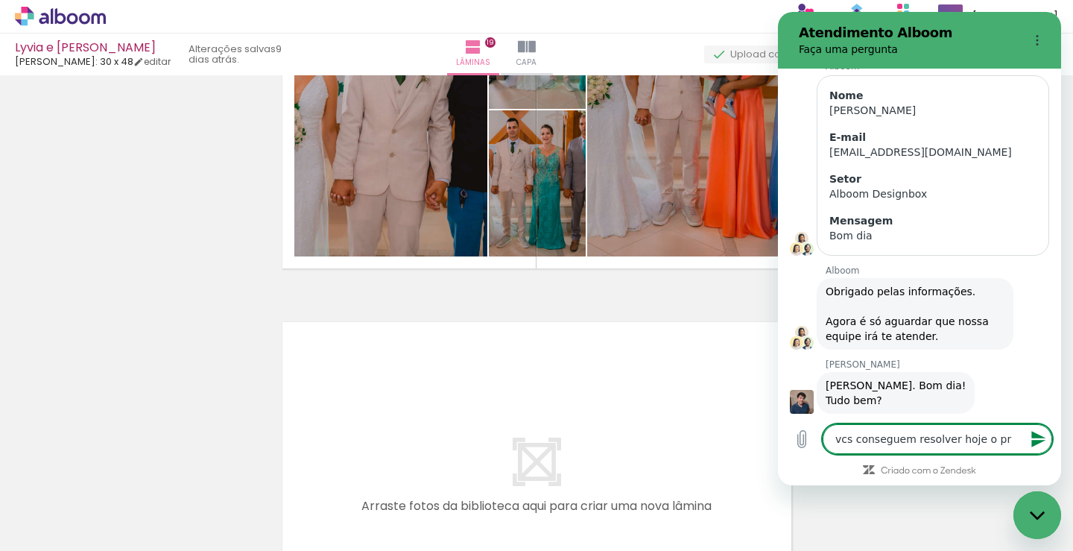
type textarea "x"
type textarea "vcs conseguem resolver hoje o prob"
type textarea "x"
type textarea "vcs conseguem resolver hoje o probl"
type textarea "x"
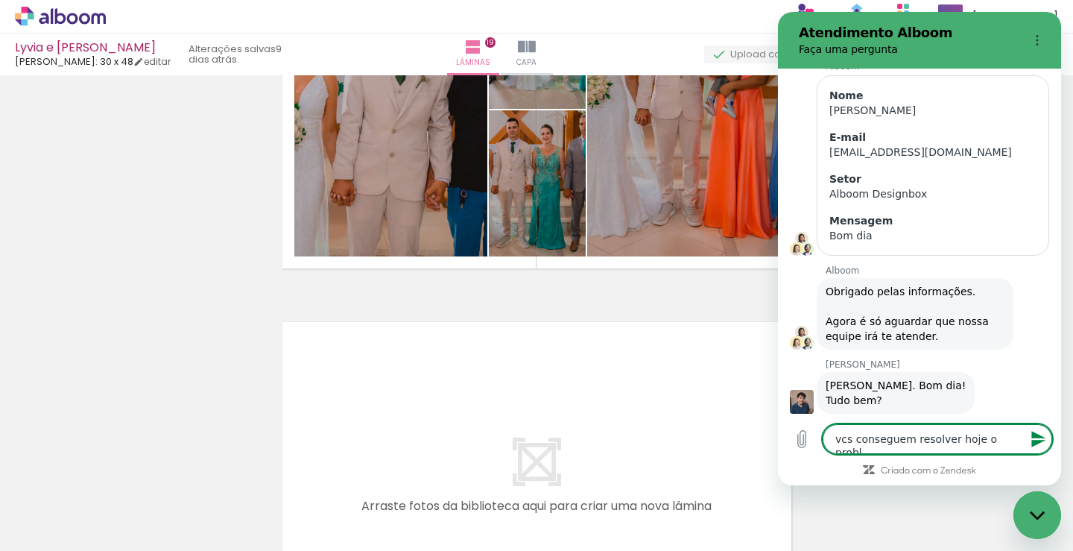
type textarea "vcs conseguem resolver hoje o proble"
type textarea "x"
type textarea "vcs conseguem resolver hoje o problem"
type textarea "x"
type textarea "vcs conseguem resolver hoje o problema"
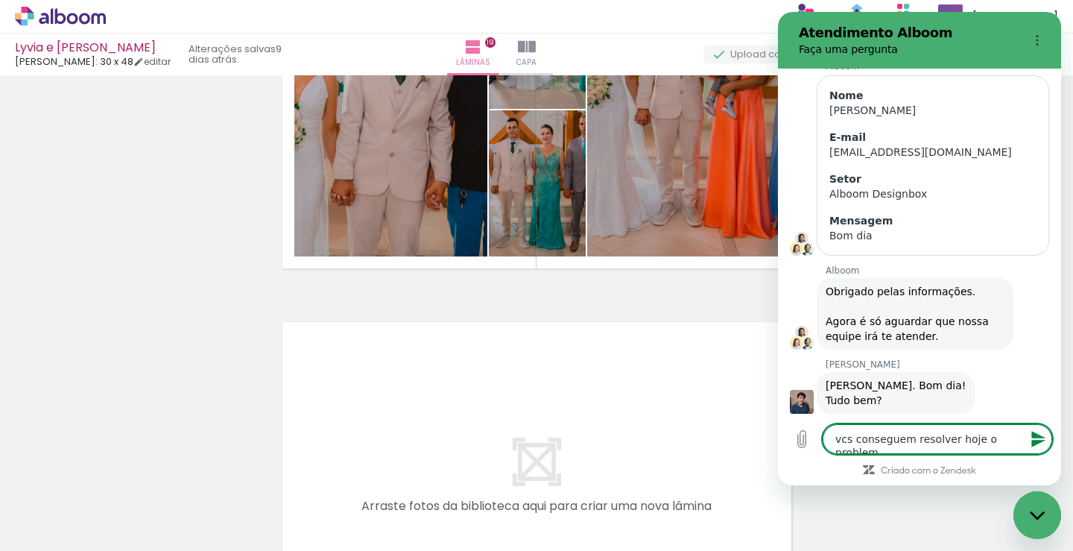
type textarea "x"
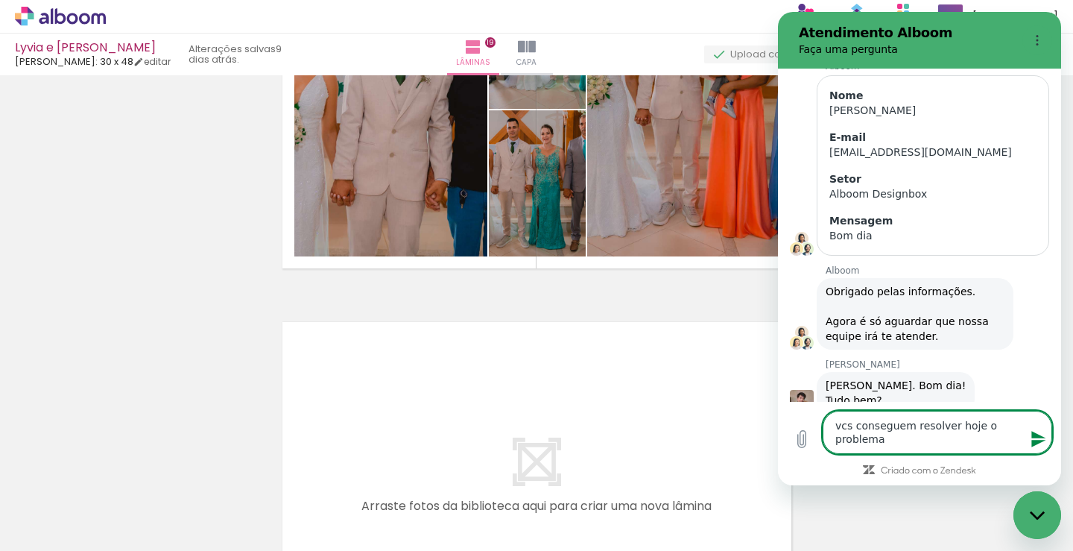
type textarea "vcs conseguem resolver hoje o problema"
type textarea "x"
type textarea "vcs conseguem resolver hoje o problema p"
type textarea "x"
type textarea "vcs conseguem resolver hoje o problema pa"
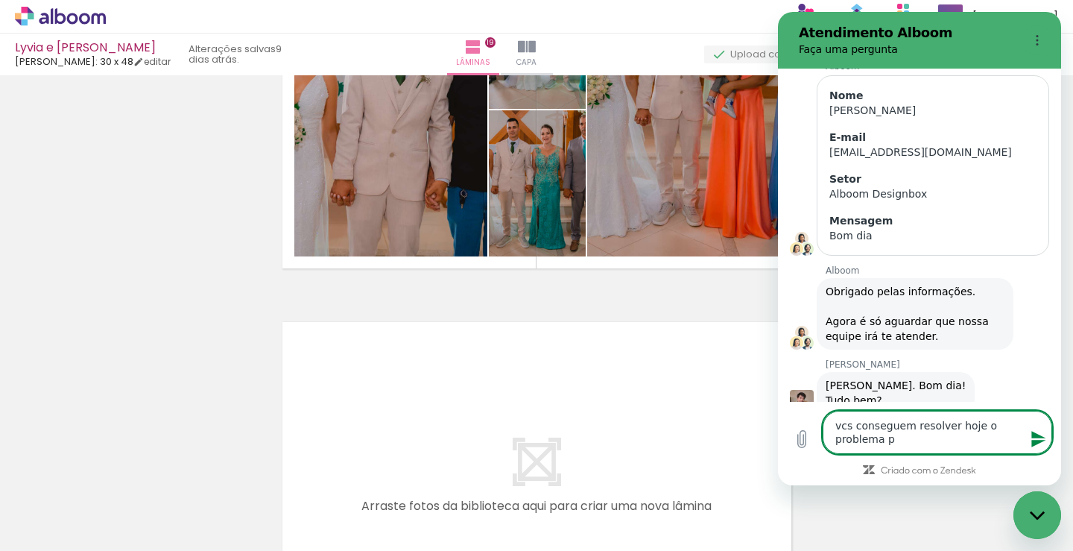
type textarea "x"
type textarea "vcs conseguem resolver hoje o problema par"
type textarea "x"
type textarea "vcs conseguem resolver hoje o problema para"
type textarea "x"
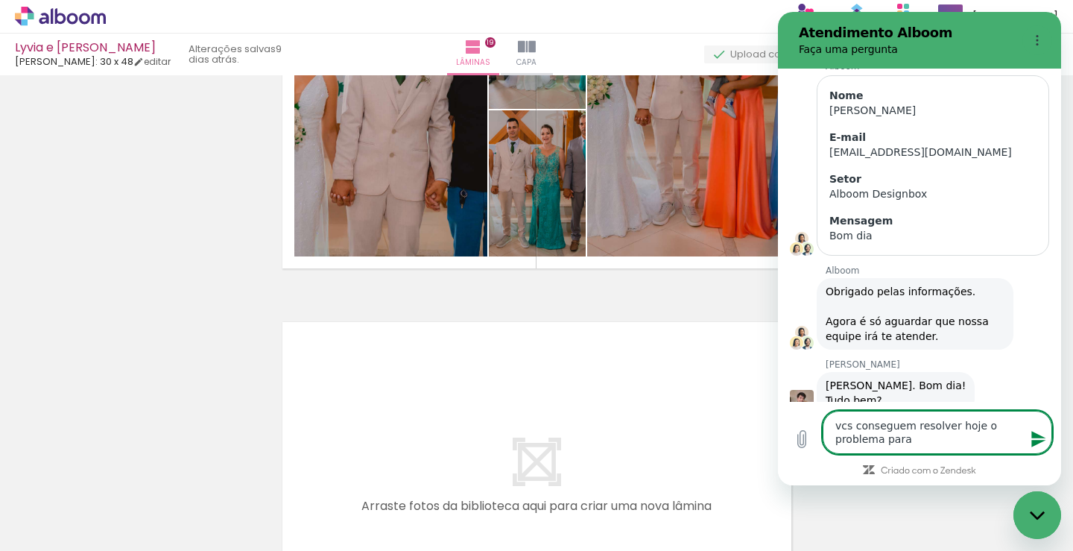
type textarea "vcs conseguem resolver hoje o problema para"
type textarea "x"
type textarea "vcs conseguem resolver hoje o problema para m"
type textarea "x"
type textarea "vcs conseguem resolver hoje o problema para mi"
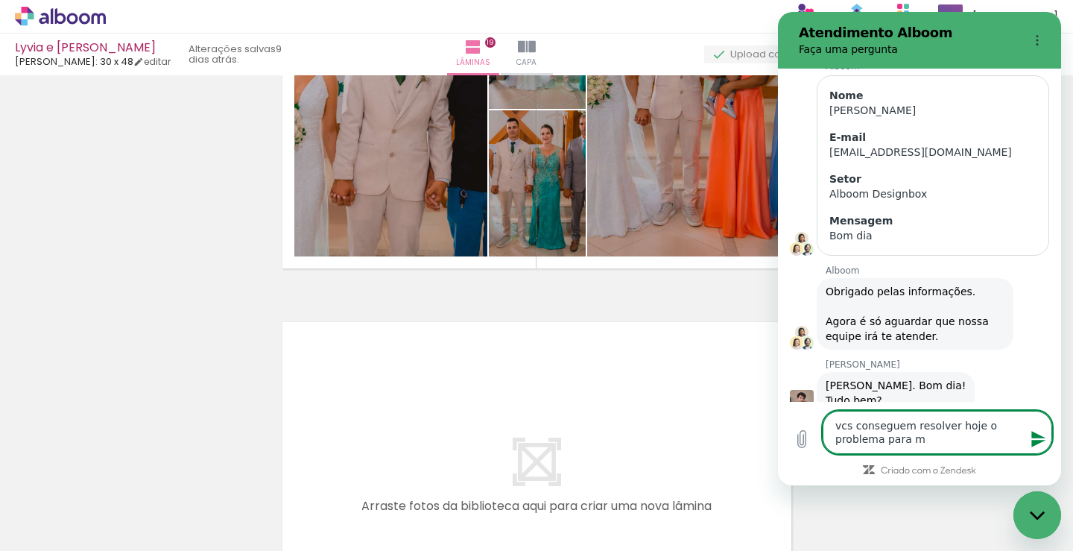
type textarea "x"
type textarea "vcs conseguem resolver hoje o problema para mim"
type textarea "x"
type textarea "vcs conseguem resolver hoje o problema para mim"
type textarea "x"
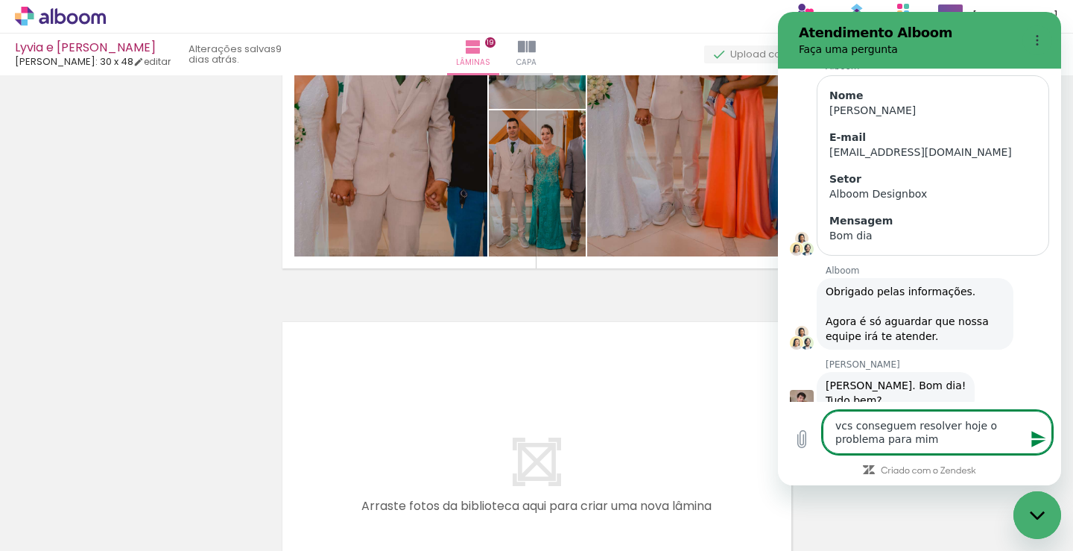
type textarea "vcs conseguem resolver hoje o problema para mim ?"
type textarea "x"
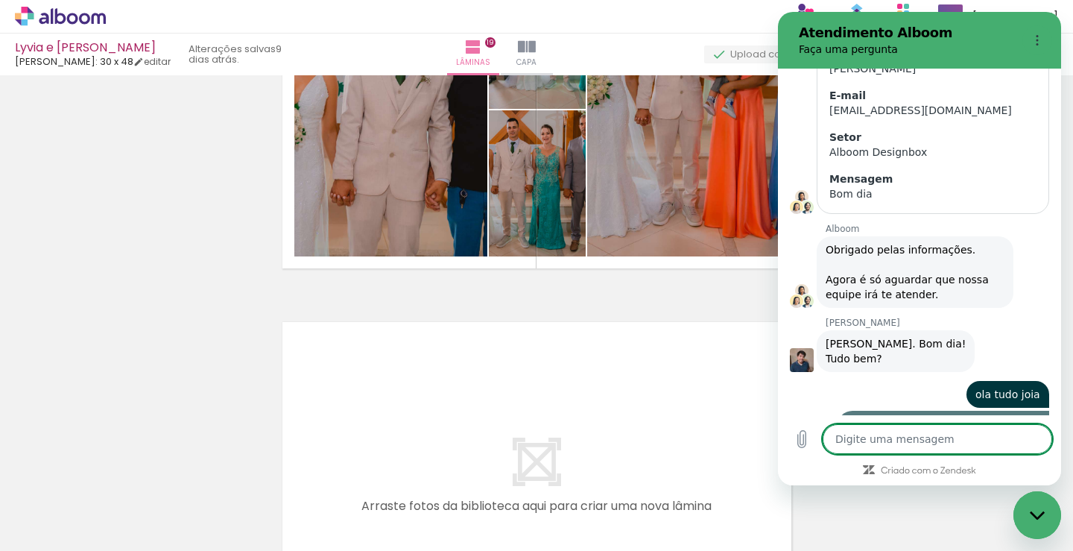
type textarea "x"
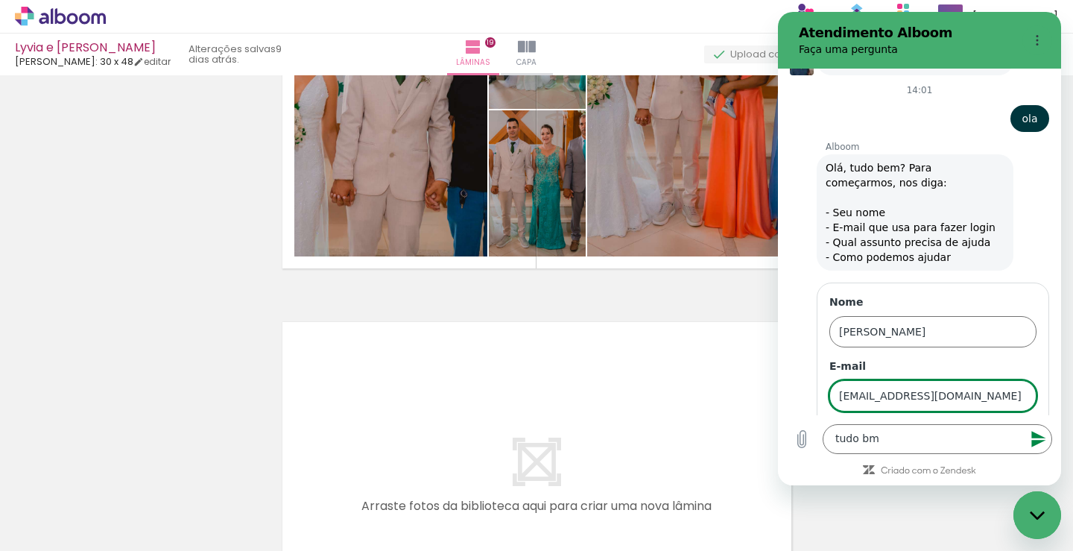
type input "[EMAIL_ADDRESS][DOMAIN_NAME]"
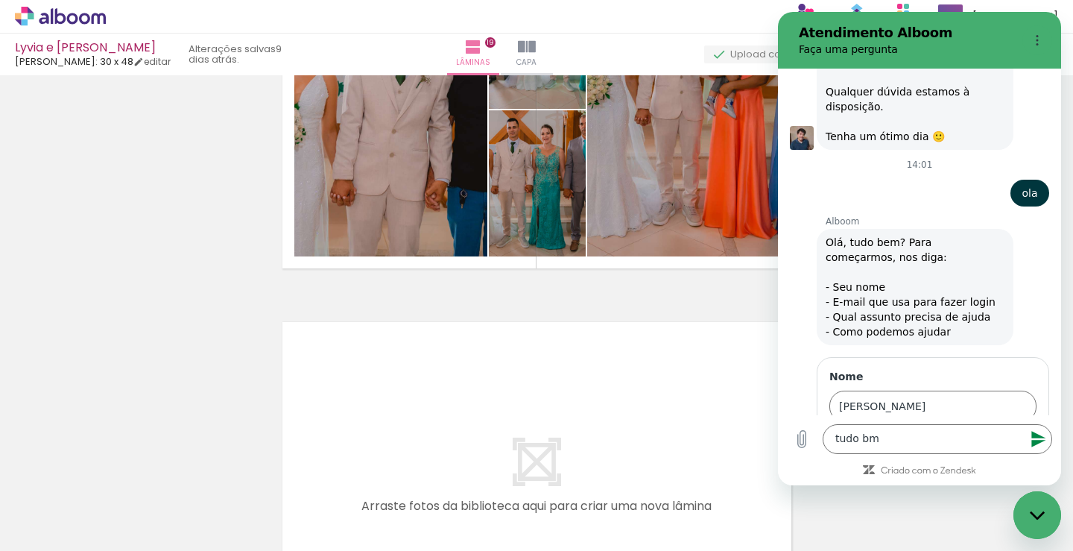
click at [988, 434] on label "E-mail" at bounding box center [933, 441] width 207 height 15
click at [988, 455] on input "[EMAIL_ADDRESS][DOMAIN_NAME]" at bounding box center [933, 470] width 207 height 31
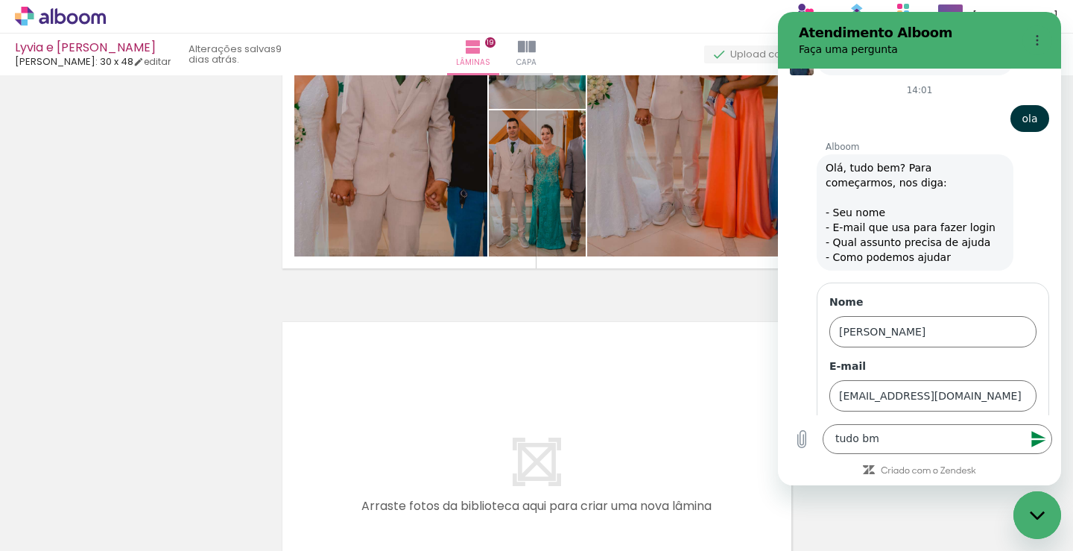
click at [995, 429] on span "Avançar" at bounding box center [1003, 438] width 42 height 18
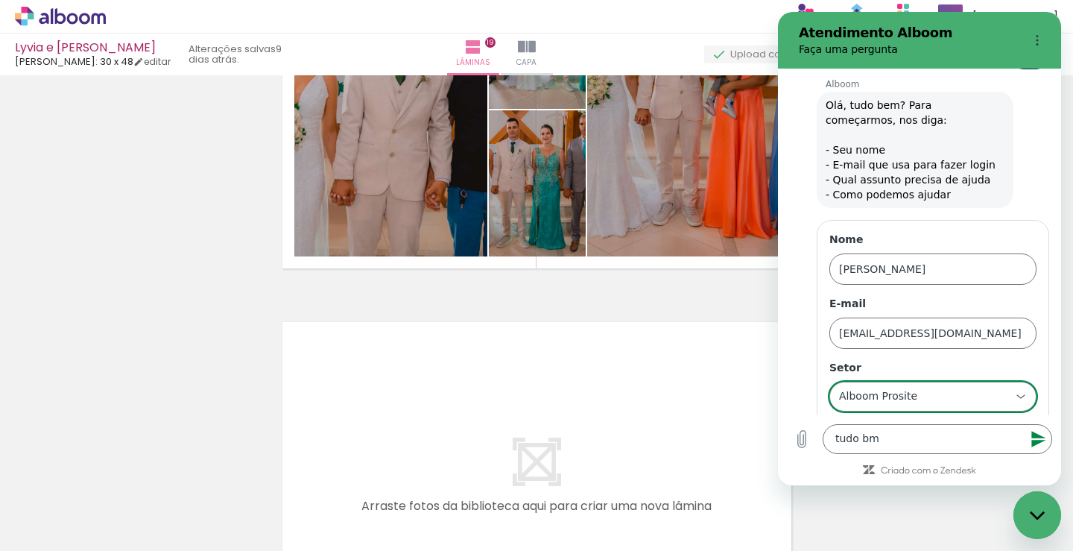
click at [1015, 391] on icon at bounding box center [1021, 397] width 12 height 12
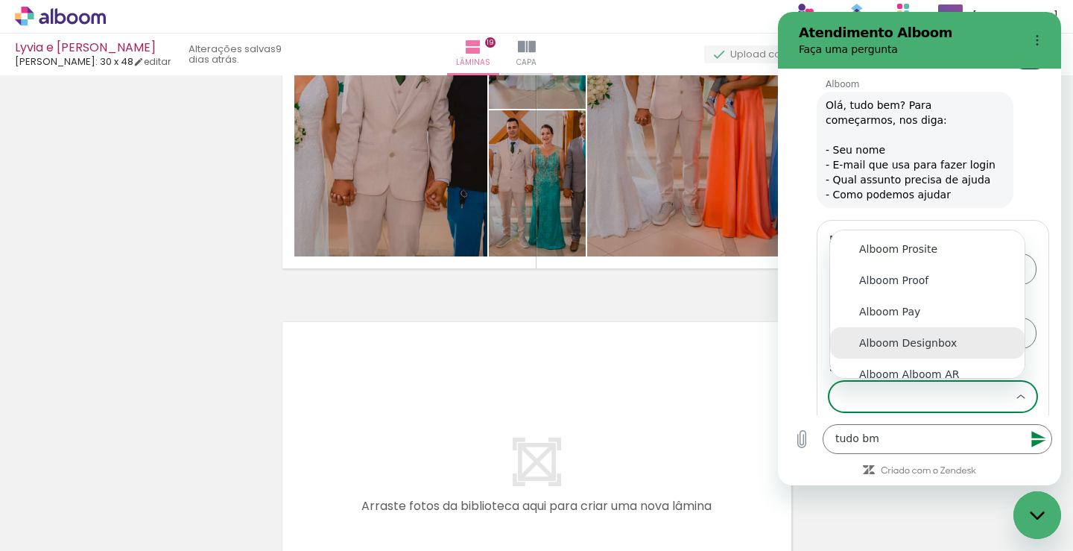
scroll to position [12, 0]
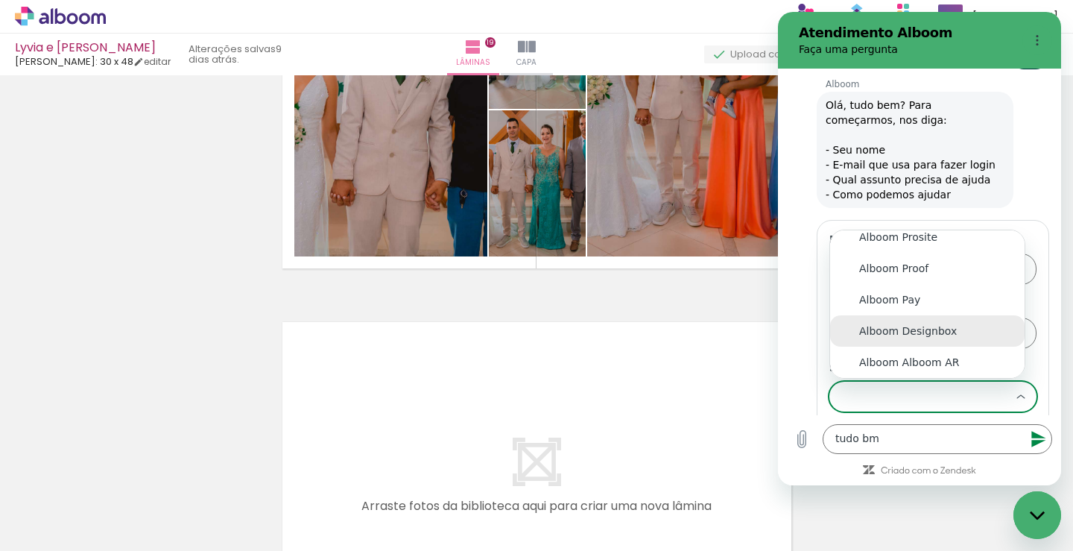
click at [938, 315] on li "Alboom Designbox" at bounding box center [927, 330] width 195 height 31
type input "Alboom Designbox"
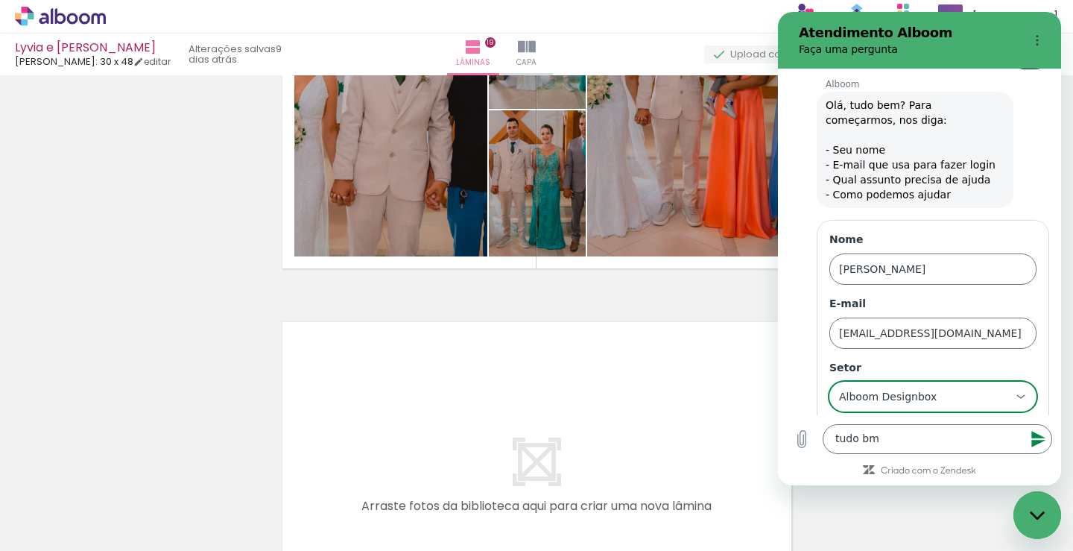
scroll to position [0, 0]
click at [982, 429] on span "Avançar" at bounding box center [1003, 438] width 42 height 18
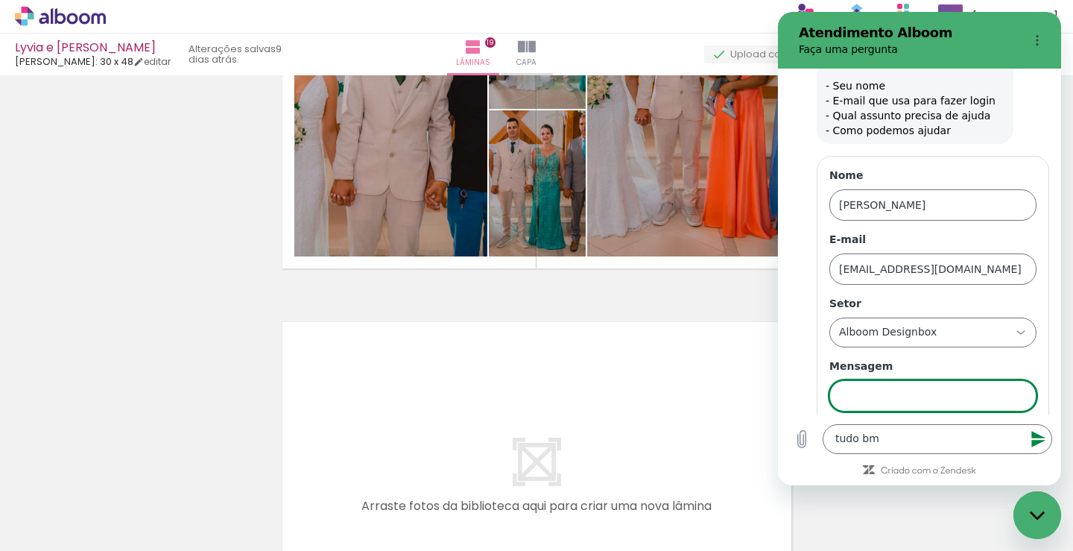
click at [906, 380] on input "Mensagem" at bounding box center [933, 395] width 207 height 31
type input "oii, desculpa sai para almocar"
click at [979, 423] on button "Enviar" at bounding box center [1008, 438] width 58 height 30
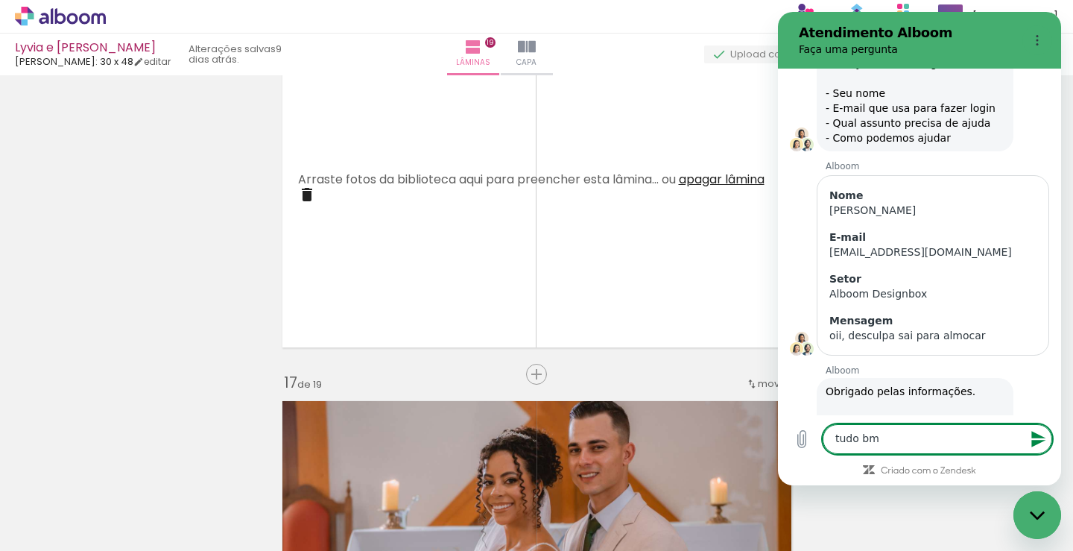
scroll to position [5739, 0]
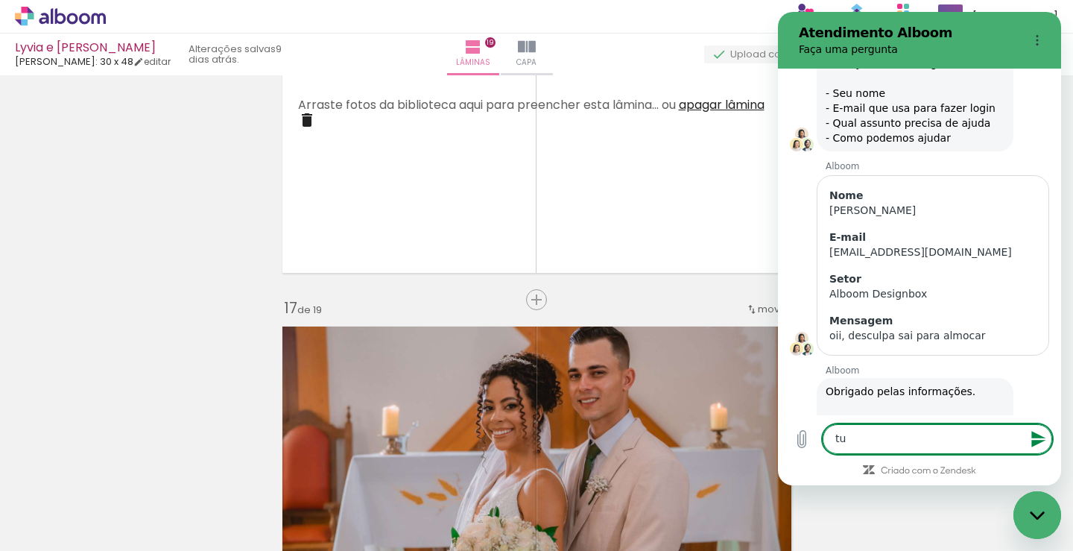
type textarea "t"
type textarea "da lamina 11 a 16 naõ tem nada"
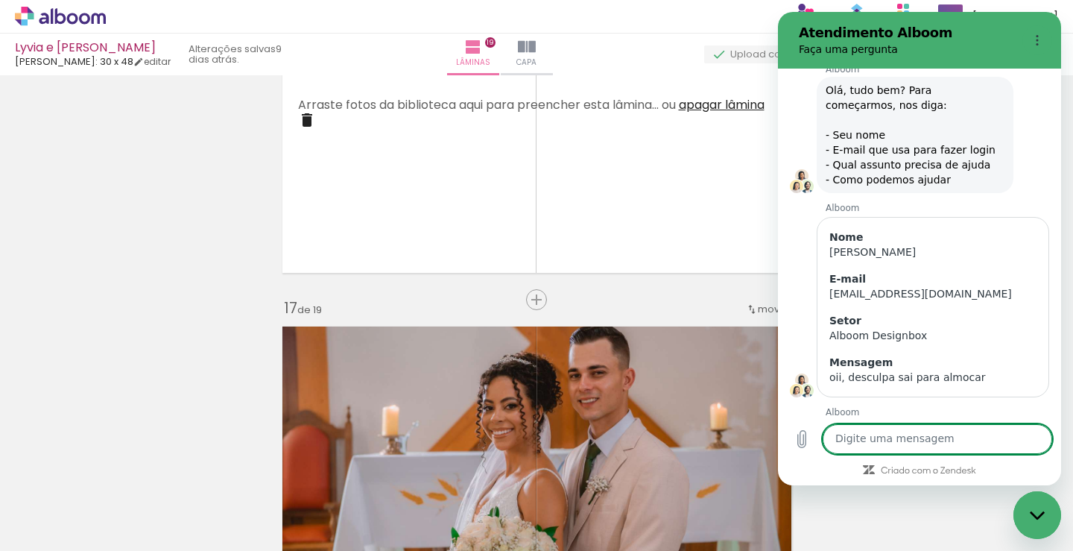
scroll to position [4977, 0]
